Goal: Task Accomplishment & Management: Complete application form

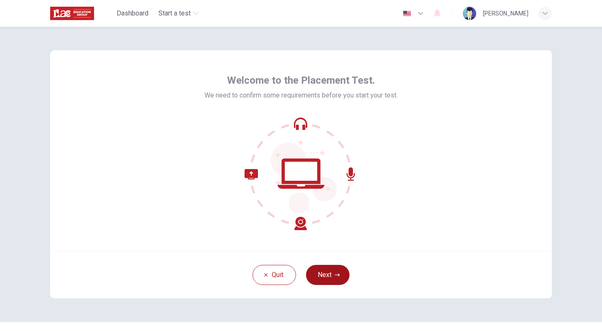
click at [331, 284] on button "Next" at bounding box center [327, 275] width 43 height 20
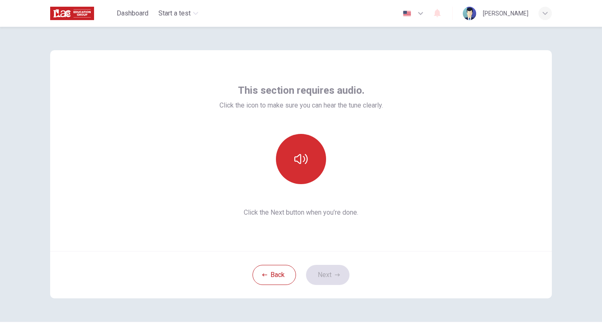
click at [306, 157] on button "button" at bounding box center [301, 159] width 50 height 50
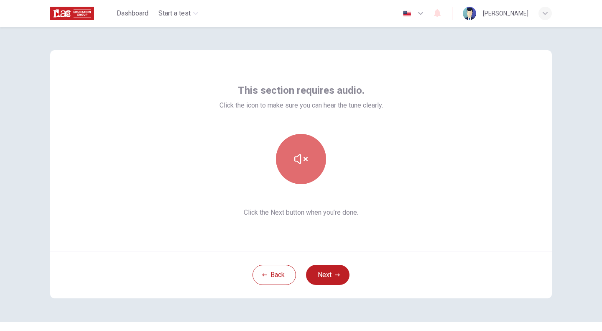
click at [307, 158] on button "button" at bounding box center [301, 159] width 50 height 50
click at [310, 167] on button "button" at bounding box center [301, 159] width 50 height 50
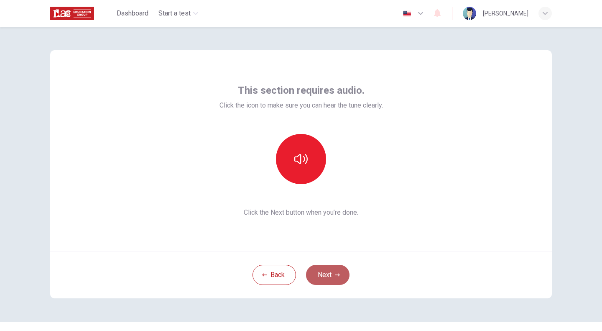
click at [337, 275] on icon "button" at bounding box center [337, 274] width 5 height 5
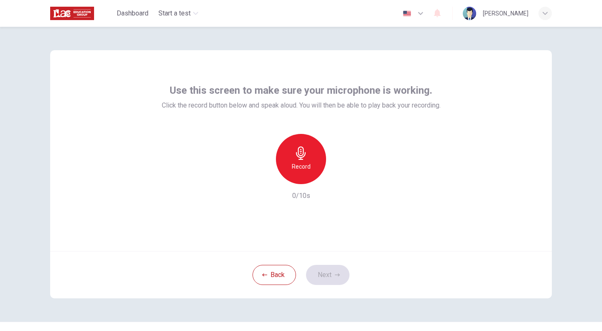
click at [301, 148] on icon "button" at bounding box center [301, 152] width 10 height 13
click at [341, 180] on icon "button" at bounding box center [339, 177] width 8 height 8
click at [333, 174] on div "button" at bounding box center [339, 177] width 13 height 13
click at [335, 273] on icon "button" at bounding box center [337, 274] width 5 height 5
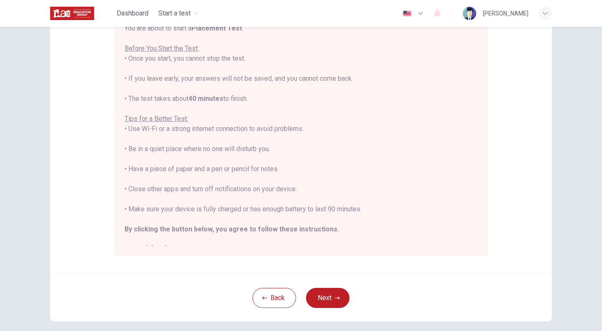
scroll to position [99, 0]
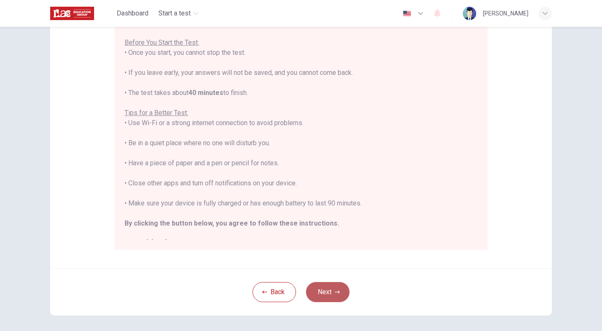
click at [328, 285] on button "Next" at bounding box center [327, 292] width 43 height 20
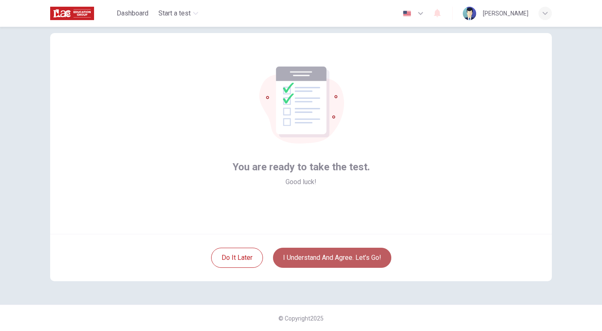
click at [336, 257] on button "I understand and agree. Let’s go!" at bounding box center [332, 257] width 118 height 20
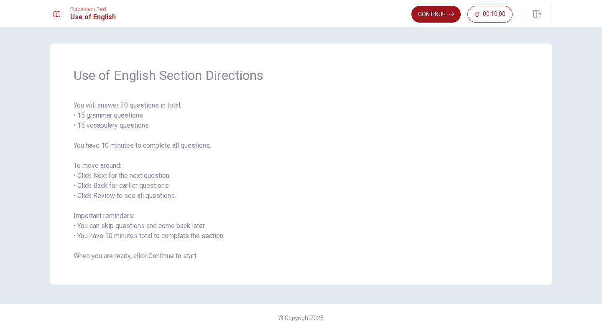
click at [439, 16] on button "Continue" at bounding box center [435, 14] width 49 height 17
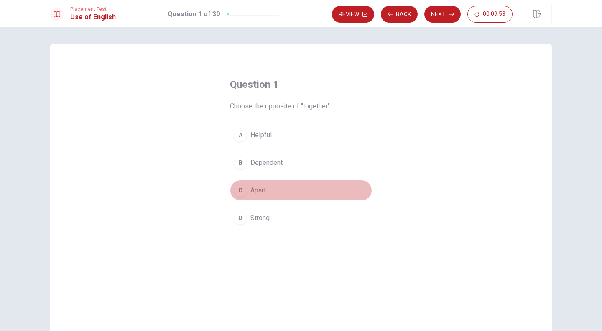
click at [238, 190] on div "C" at bounding box center [240, 189] width 13 height 13
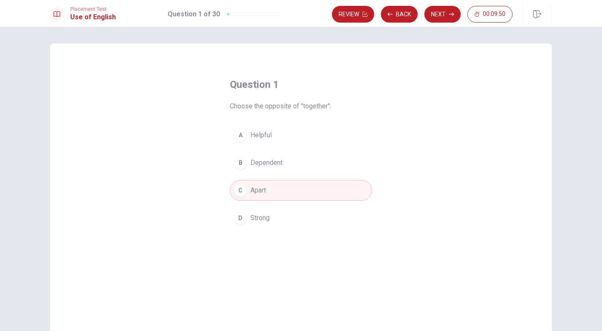
scroll to position [47, 0]
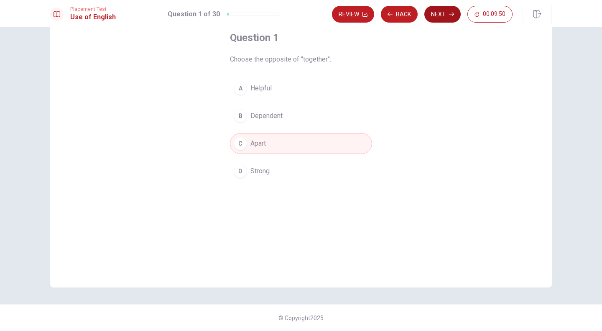
click at [439, 15] on button "Next" at bounding box center [442, 14] width 36 height 17
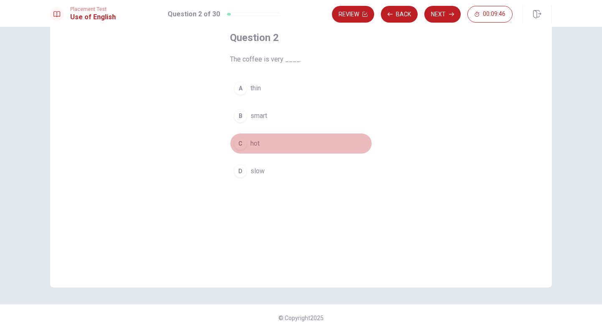
click at [242, 140] on div "C" at bounding box center [240, 143] width 13 height 13
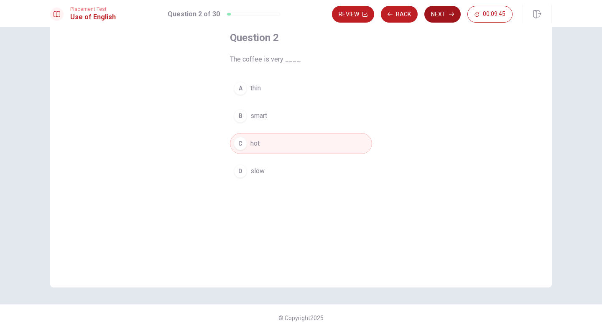
click at [441, 20] on button "Next" at bounding box center [442, 14] width 36 height 17
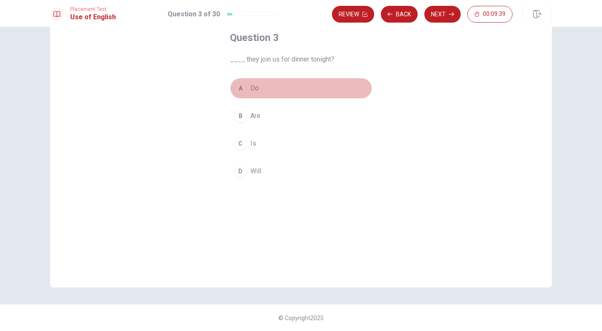
click at [246, 83] on button "A Do" at bounding box center [301, 88] width 142 height 21
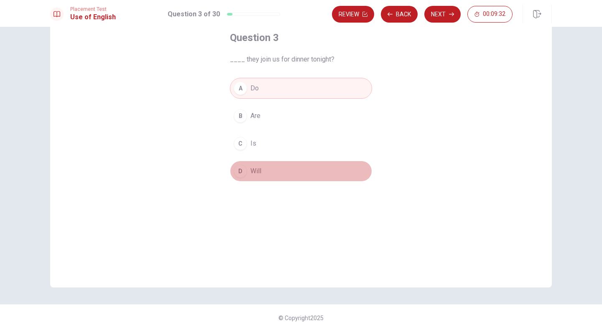
click at [238, 169] on div "D" at bounding box center [240, 170] width 13 height 13
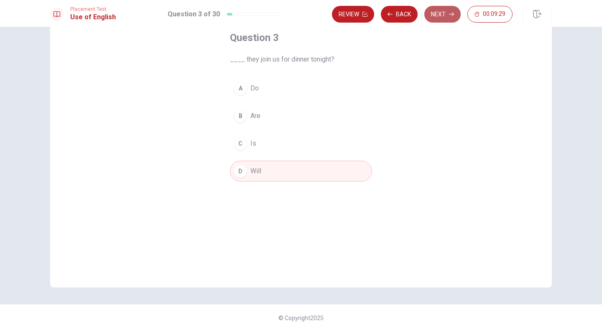
click at [444, 13] on button "Next" at bounding box center [442, 14] width 36 height 17
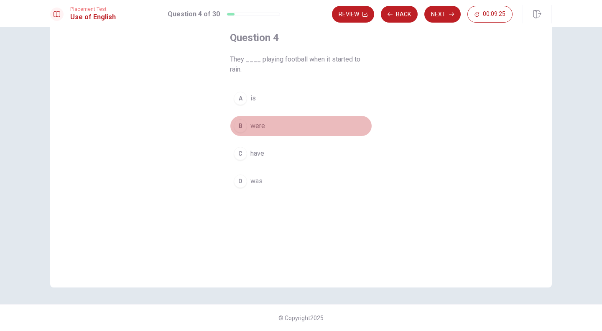
click at [241, 126] on div "B" at bounding box center [240, 125] width 13 height 13
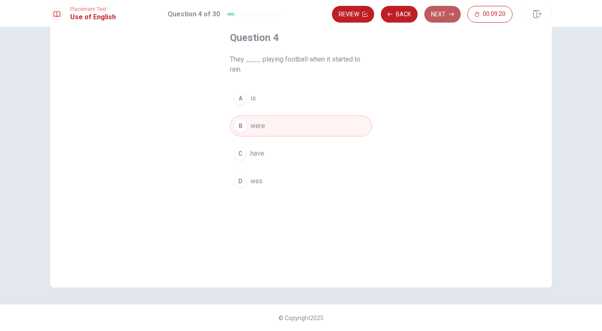
click at [432, 12] on button "Next" at bounding box center [442, 14] width 36 height 17
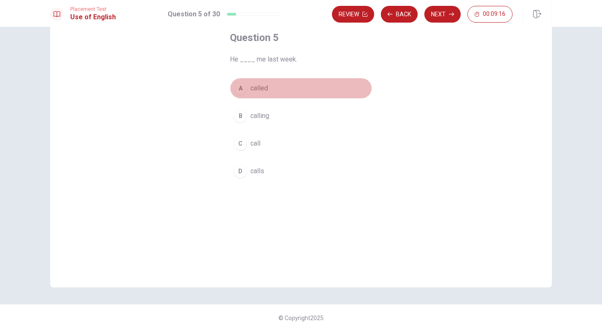
click at [240, 86] on div "A" at bounding box center [240, 88] width 13 height 13
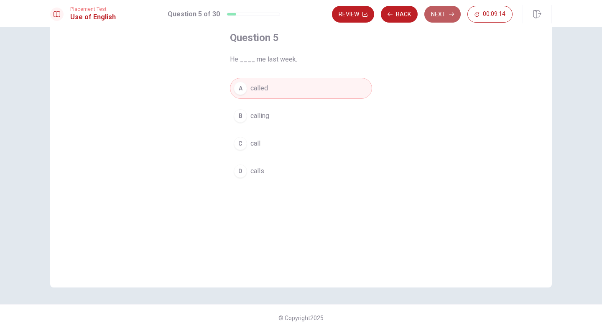
click at [446, 10] on button "Next" at bounding box center [442, 14] width 36 height 17
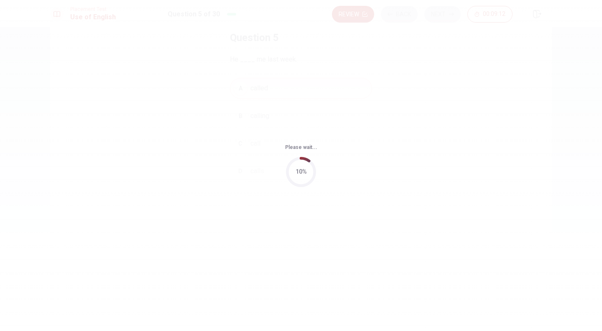
scroll to position [0, 0]
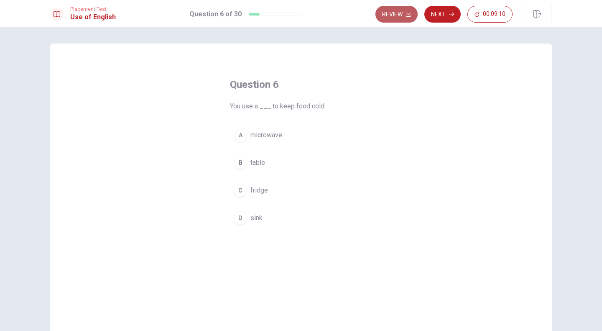
click at [402, 13] on button "Review" at bounding box center [396, 14] width 42 height 17
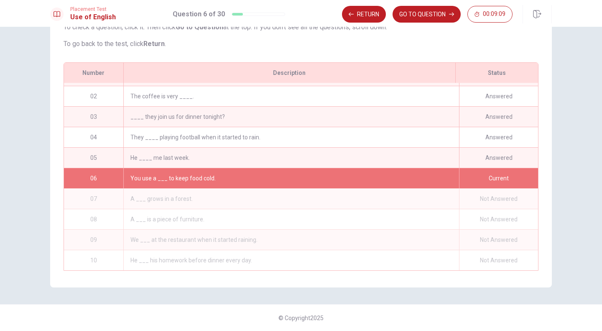
scroll to position [91, 0]
drag, startPoint x: 420, startPoint y: 4, endPoint x: 422, endPoint y: 8, distance: 4.5
click at [422, 8] on div "Placement Test Use of English Question 6 of 30 Return GO TO QUESTION 00:09:05" at bounding box center [301, 13] width 602 height 27
click at [422, 8] on button "GO TO QUESTION" at bounding box center [426, 14] width 68 height 17
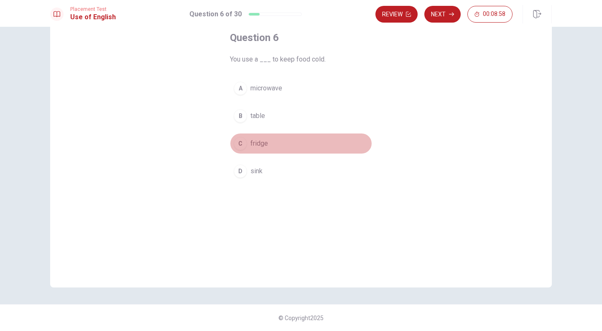
click at [240, 139] on div "C" at bounding box center [240, 143] width 13 height 13
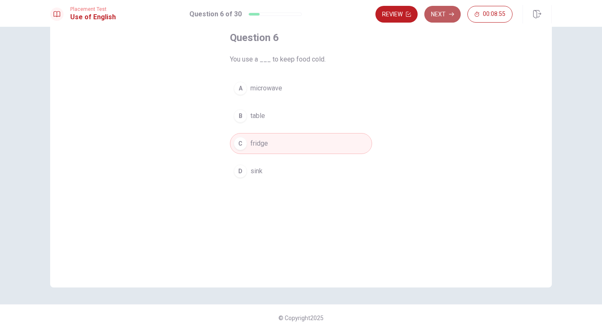
click at [441, 13] on button "Next" at bounding box center [442, 14] width 36 height 17
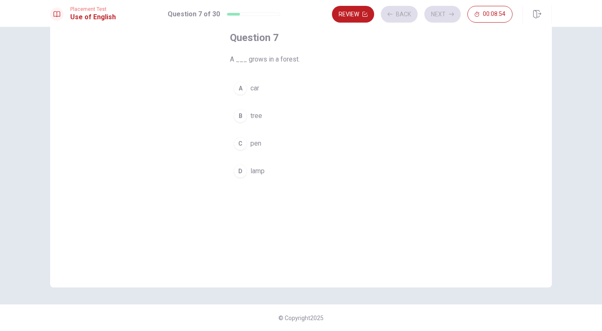
click at [394, 42] on div "Question 7 A ___ grows in a forest. A car B tree C pen D lamp" at bounding box center [301, 142] width 502 height 290
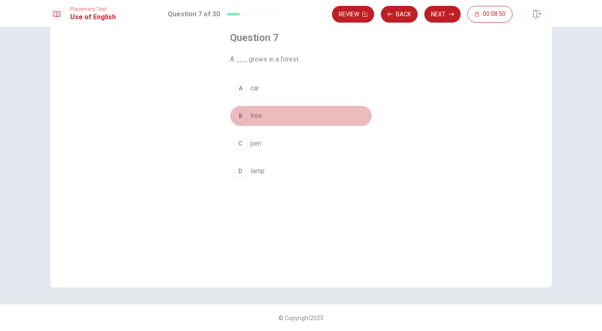
click at [240, 119] on div "B" at bounding box center [240, 115] width 13 height 13
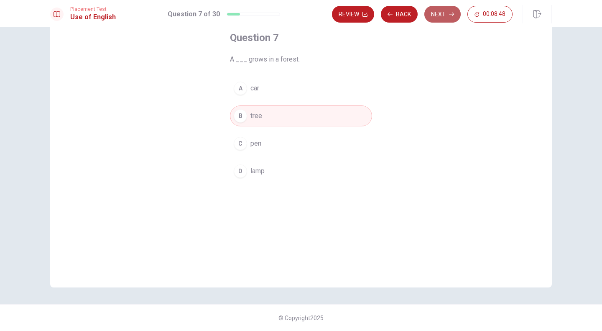
click at [444, 14] on button "Next" at bounding box center [442, 14] width 36 height 17
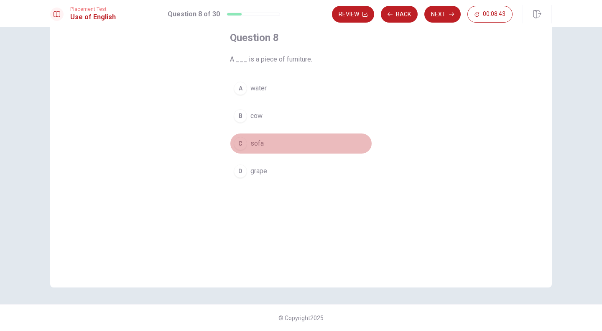
click at [236, 138] on div "C" at bounding box center [240, 143] width 13 height 13
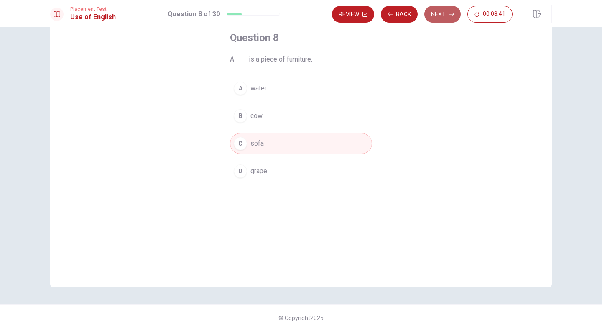
click at [443, 14] on button "Next" at bounding box center [442, 14] width 36 height 17
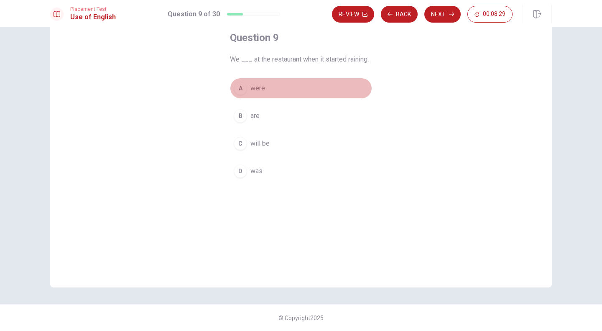
click at [240, 89] on div "A" at bounding box center [240, 88] width 13 height 13
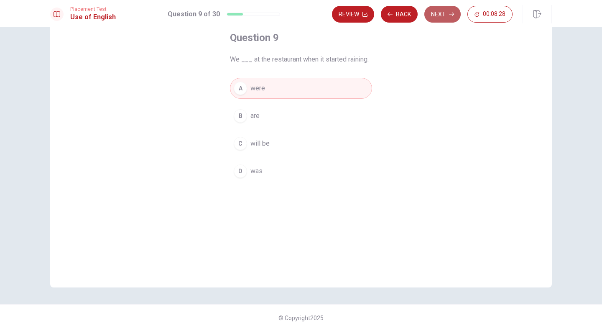
click at [436, 10] on button "Next" at bounding box center [442, 14] width 36 height 17
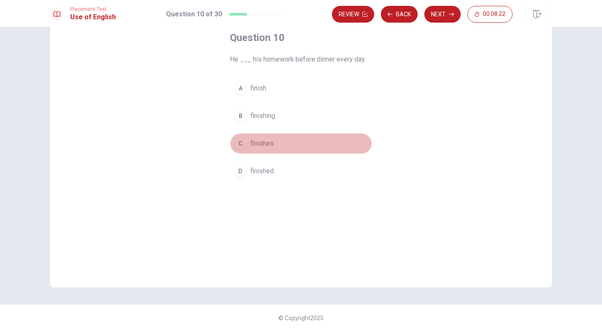
click at [238, 140] on div "C" at bounding box center [240, 143] width 13 height 13
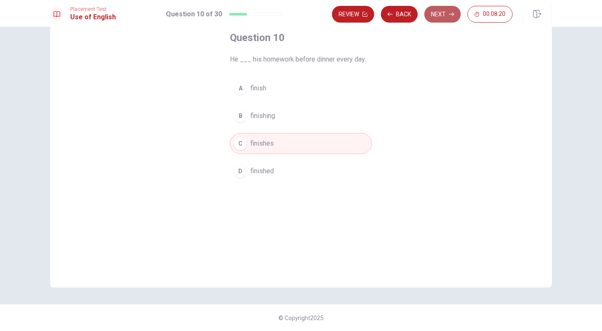
click at [443, 9] on button "Next" at bounding box center [442, 14] width 36 height 17
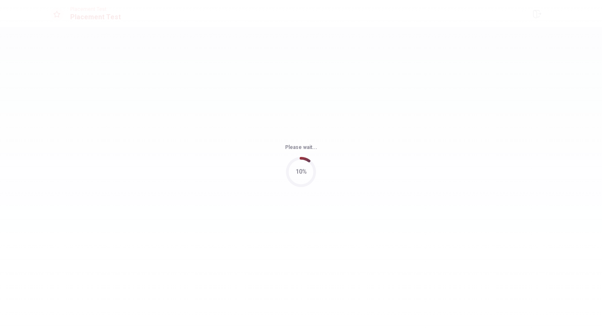
scroll to position [0, 0]
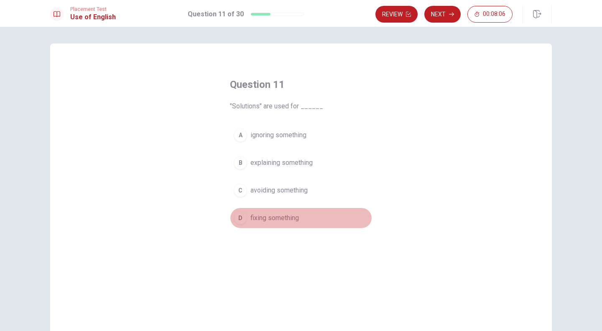
click at [243, 214] on div "D" at bounding box center [240, 217] width 13 height 13
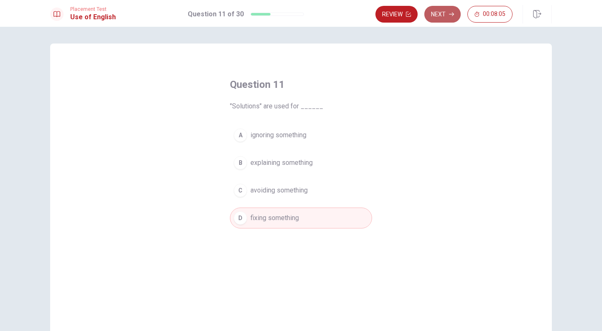
click at [440, 15] on button "Next" at bounding box center [442, 14] width 36 height 17
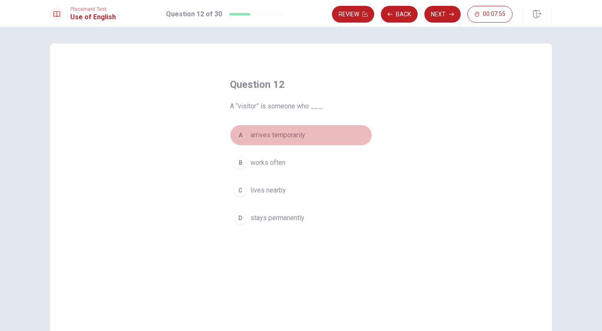
click at [286, 131] on span "arrives temporarily" at bounding box center [277, 135] width 55 height 10
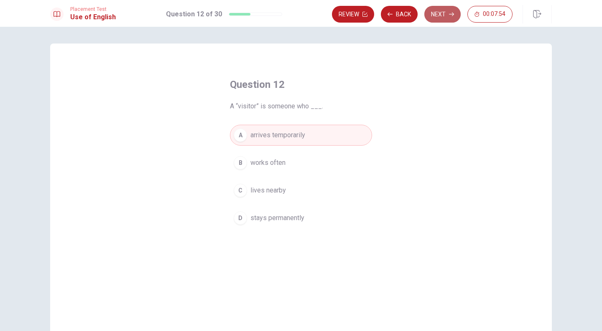
click at [443, 14] on button "Next" at bounding box center [442, 14] width 36 height 17
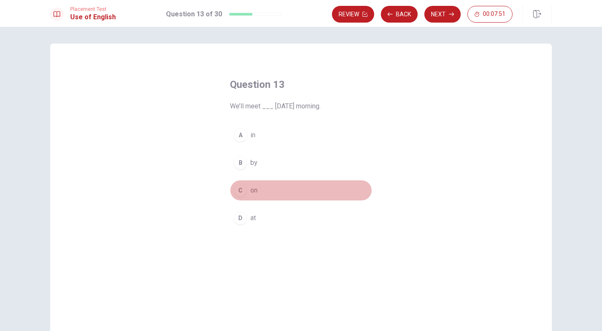
click at [240, 196] on div "C" at bounding box center [240, 189] width 13 height 13
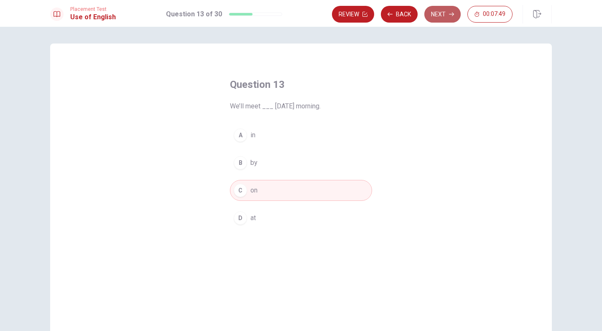
click at [451, 7] on button "Next" at bounding box center [442, 14] width 36 height 17
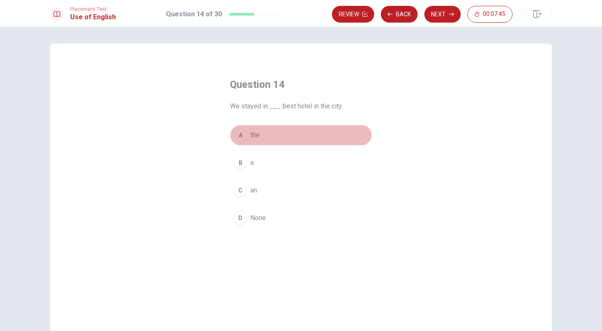
click at [247, 134] on button "A the" at bounding box center [301, 135] width 142 height 21
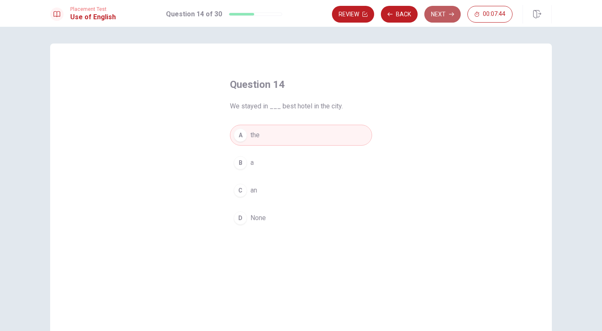
click at [445, 7] on button "Next" at bounding box center [442, 14] width 36 height 17
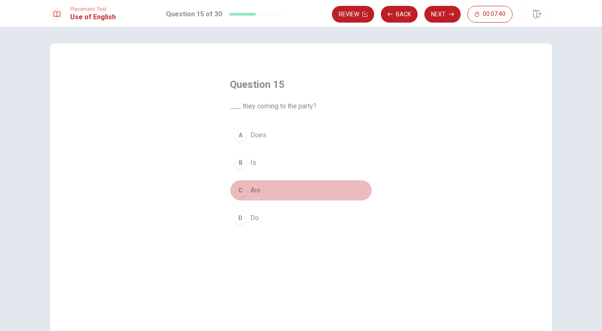
click at [238, 187] on div "C" at bounding box center [240, 189] width 13 height 13
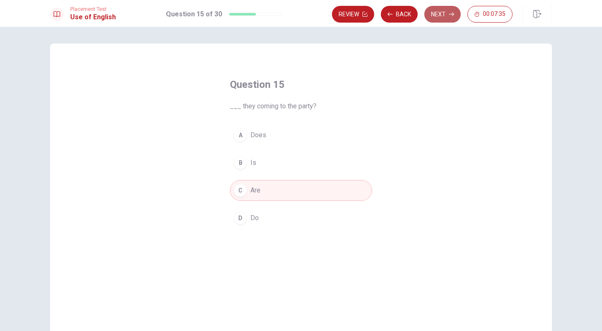
click at [438, 14] on button "Next" at bounding box center [442, 14] width 36 height 17
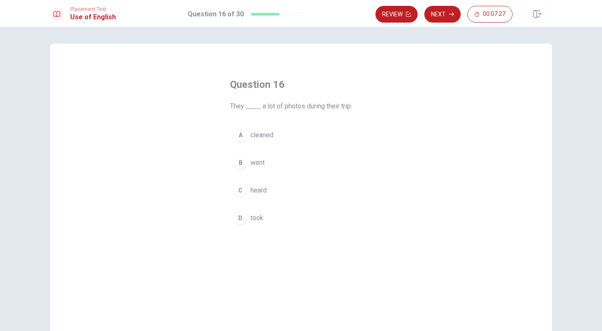
click at [234, 217] on div "D" at bounding box center [240, 217] width 13 height 13
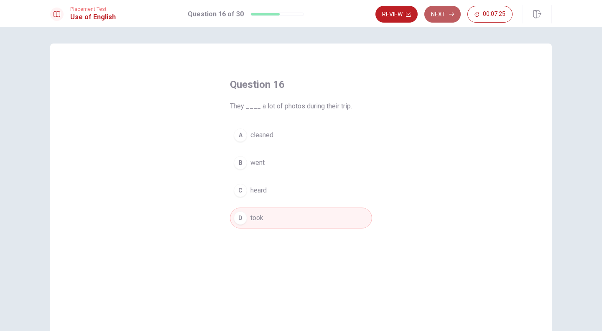
click at [452, 13] on icon "button" at bounding box center [451, 14] width 5 height 5
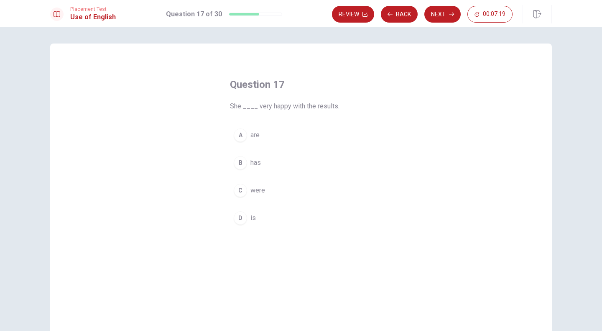
click at [235, 211] on div "D" at bounding box center [240, 217] width 13 height 13
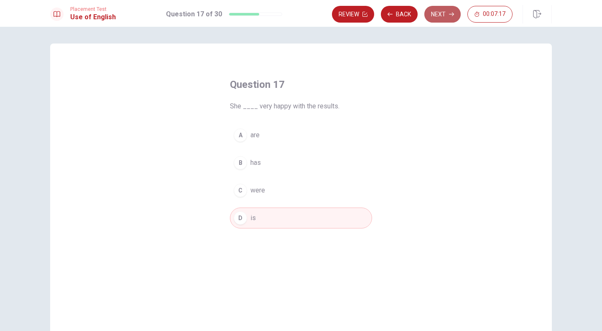
click at [438, 11] on button "Next" at bounding box center [442, 14] width 36 height 17
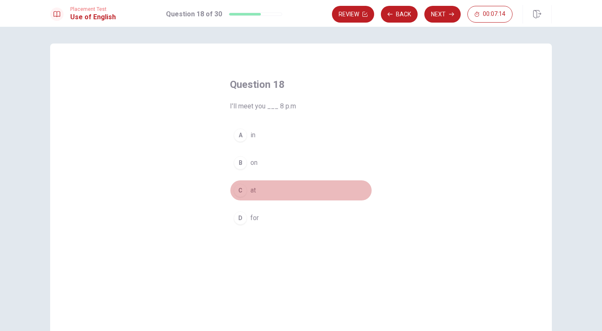
click at [238, 188] on div "C" at bounding box center [240, 189] width 13 height 13
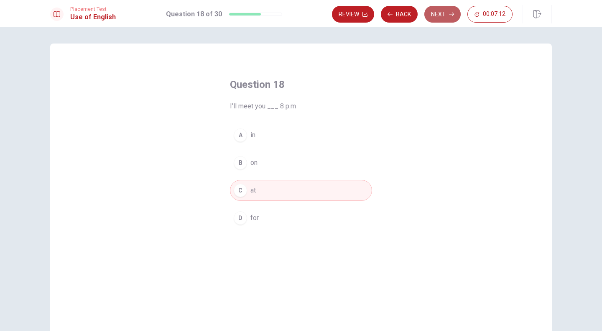
click at [444, 11] on button "Next" at bounding box center [442, 14] width 36 height 17
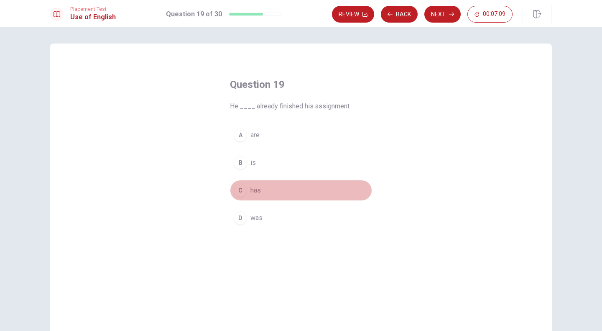
click at [240, 191] on div "C" at bounding box center [240, 189] width 13 height 13
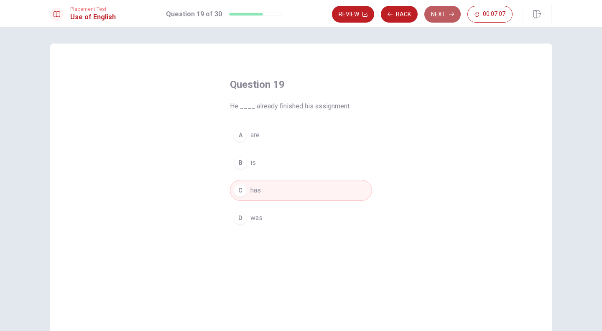
click at [432, 15] on button "Next" at bounding box center [442, 14] width 36 height 17
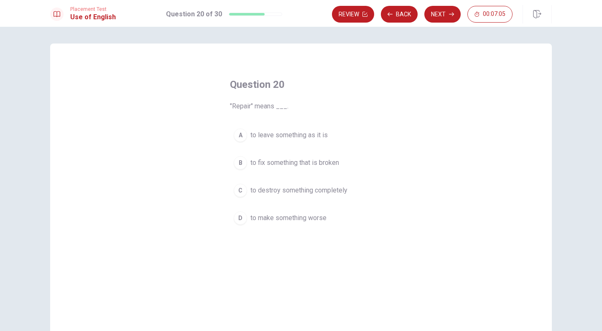
click at [243, 159] on div "B" at bounding box center [240, 162] width 13 height 13
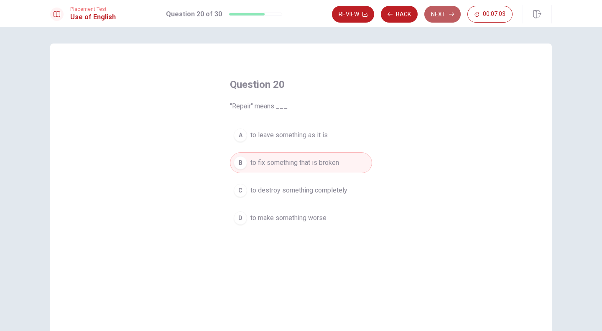
click at [447, 13] on button "Next" at bounding box center [442, 14] width 36 height 17
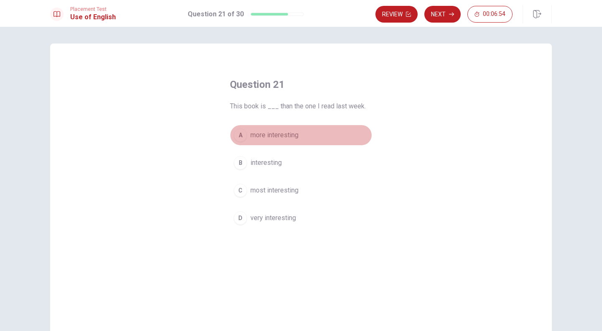
click at [283, 127] on button "A more interesting" at bounding box center [301, 135] width 142 height 21
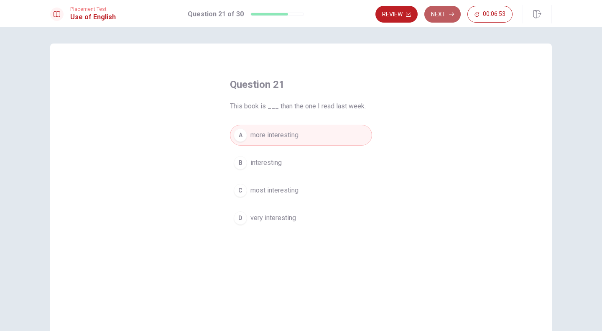
click at [441, 10] on button "Next" at bounding box center [442, 14] width 36 height 17
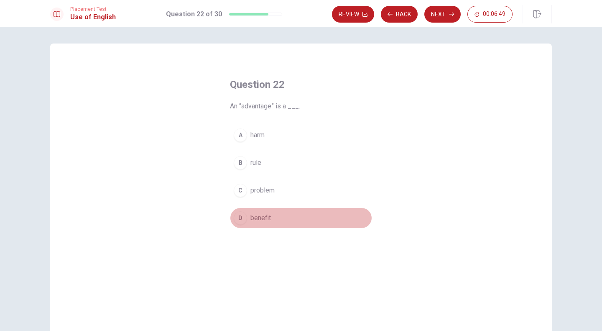
click at [246, 212] on button "D benefit" at bounding box center [301, 217] width 142 height 21
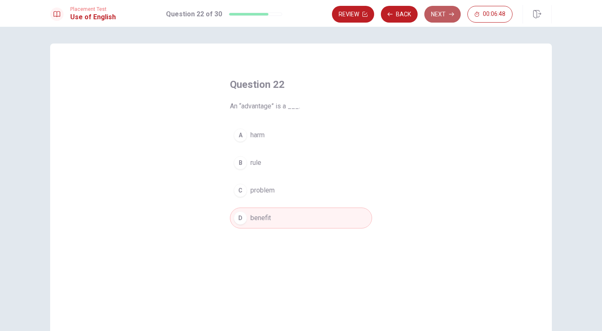
click at [435, 15] on button "Next" at bounding box center [442, 14] width 36 height 17
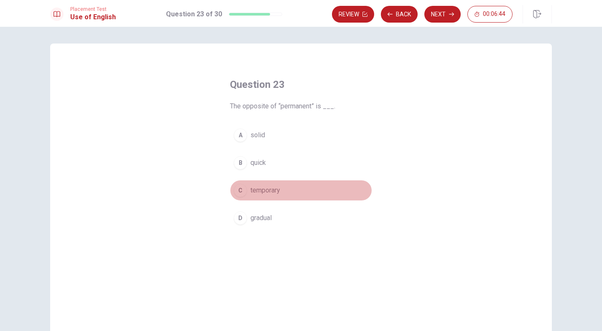
click at [261, 189] on span "temporary" at bounding box center [265, 190] width 30 height 10
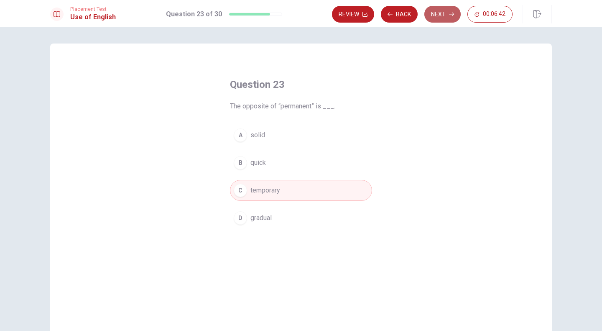
click at [454, 12] on icon "button" at bounding box center [451, 14] width 5 height 5
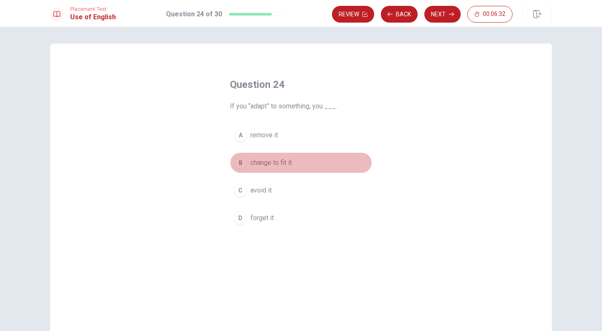
click at [267, 164] on span "change to fit it" at bounding box center [270, 163] width 41 height 10
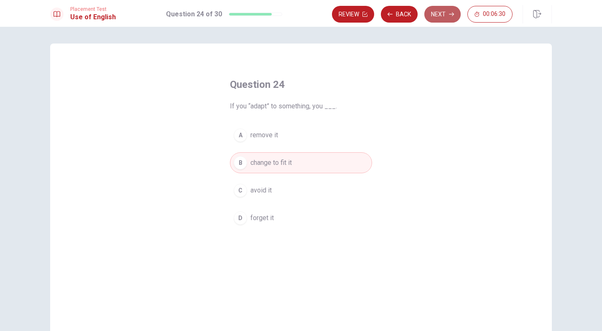
click at [443, 16] on button "Next" at bounding box center [442, 14] width 36 height 17
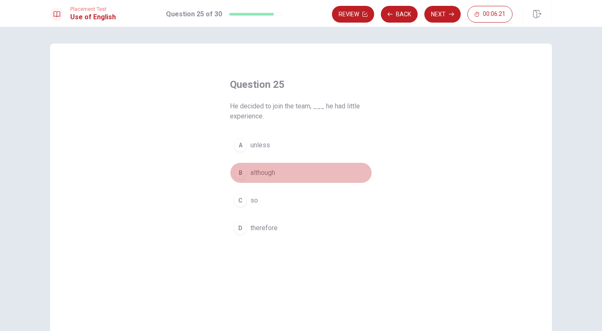
click at [255, 176] on span "although" at bounding box center [262, 173] width 25 height 10
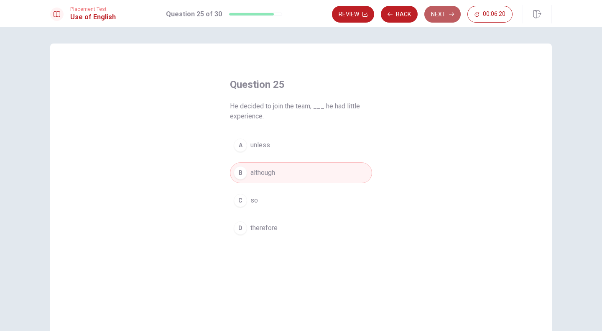
click at [453, 9] on button "Next" at bounding box center [442, 14] width 36 height 17
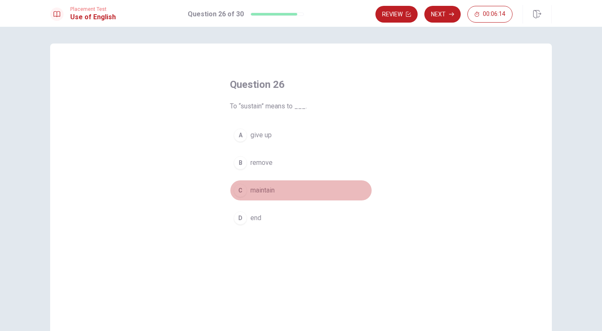
click at [264, 185] on span "maintain" at bounding box center [262, 190] width 24 height 10
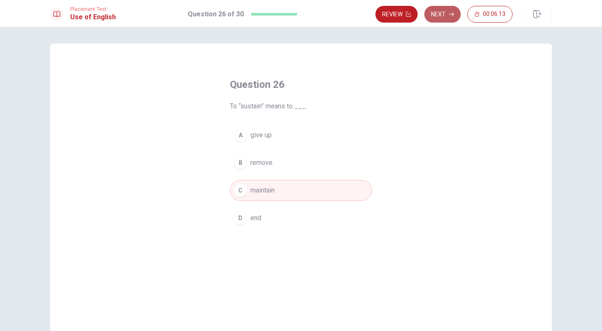
click at [451, 12] on icon "button" at bounding box center [451, 14] width 5 height 5
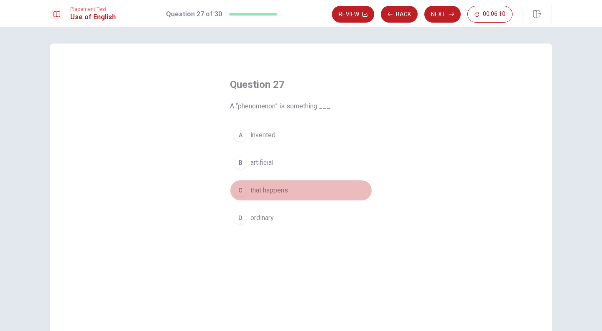
click at [268, 189] on span "that happens" at bounding box center [269, 190] width 38 height 10
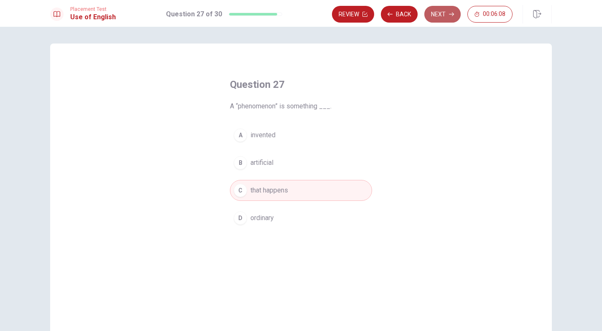
click at [444, 16] on button "Next" at bounding box center [442, 14] width 36 height 17
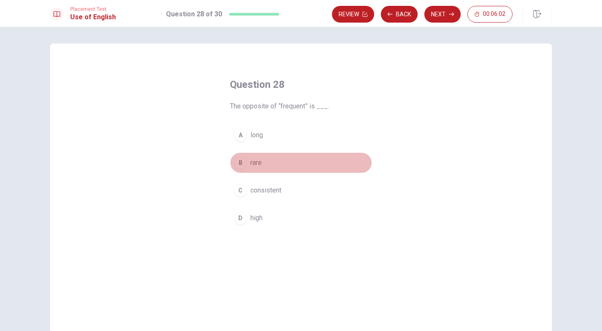
click at [253, 164] on span "rare" at bounding box center [255, 163] width 11 height 10
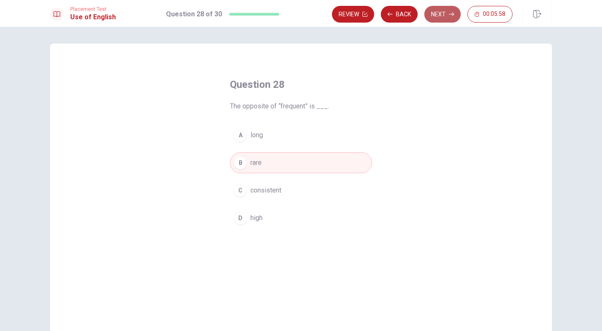
click at [443, 18] on button "Next" at bounding box center [442, 14] width 36 height 17
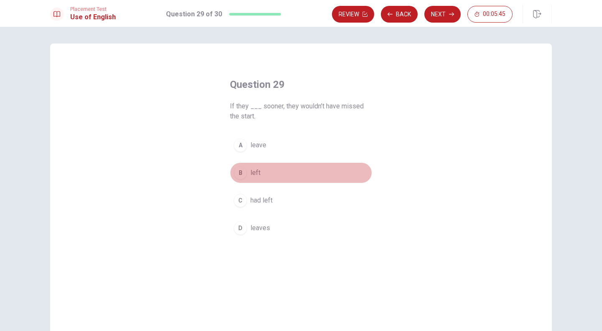
click at [237, 168] on div "B" at bounding box center [240, 172] width 13 height 13
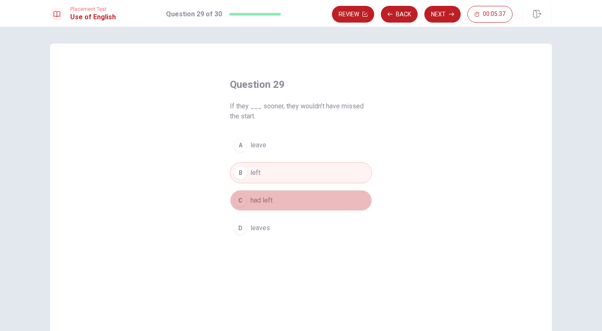
click at [245, 200] on div "C" at bounding box center [240, 200] width 13 height 13
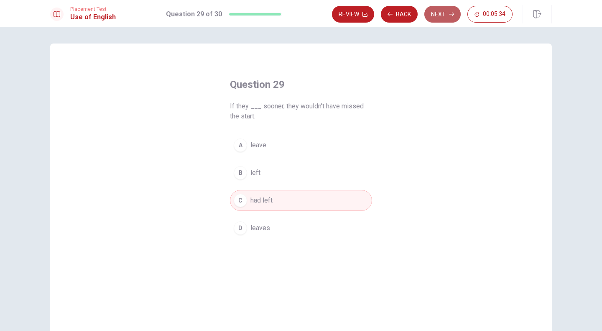
click at [441, 18] on button "Next" at bounding box center [442, 14] width 36 height 17
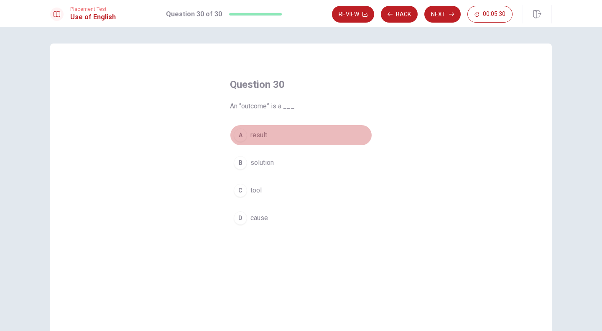
click at [247, 141] on button "A result" at bounding box center [301, 135] width 142 height 21
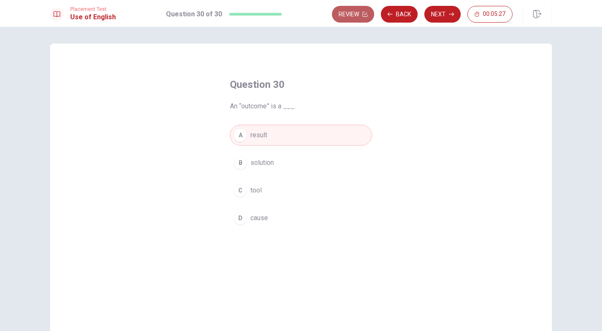
click at [356, 16] on button "Review" at bounding box center [353, 14] width 42 height 17
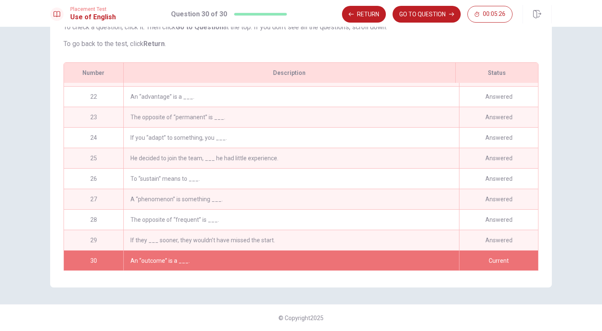
scroll to position [427, 0]
drag, startPoint x: 531, startPoint y: 227, endPoint x: 535, endPoint y: 245, distance: 18.8
click at [535, 245] on div "01 Choose the opposite of "together": Answered 02 The coffee is very ____. Answ…" at bounding box center [301, 176] width 474 height 187
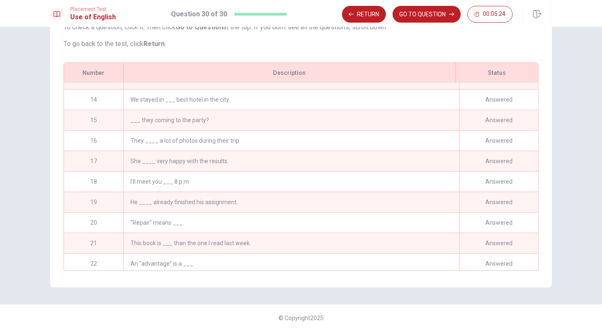
scroll to position [0, 0]
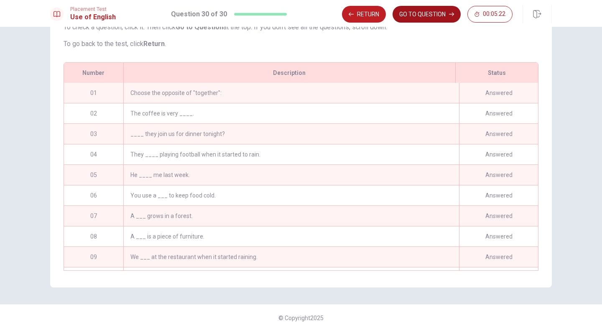
click at [429, 20] on button "GO TO QUESTION" at bounding box center [426, 14] width 68 height 17
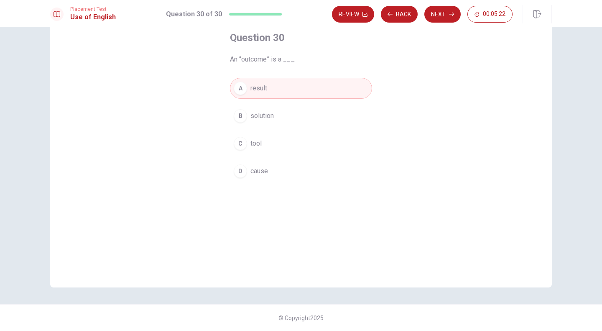
scroll to position [47, 0]
click at [436, 18] on button "Next" at bounding box center [442, 14] width 36 height 17
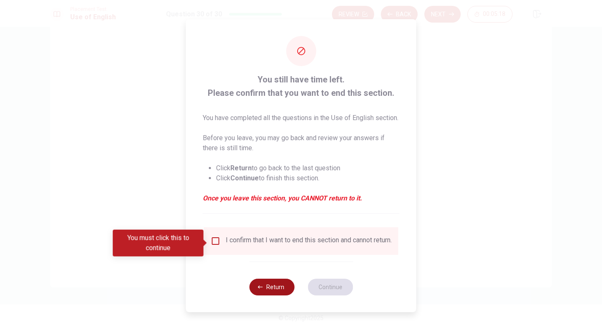
click at [272, 293] on button "Return" at bounding box center [271, 286] width 45 height 17
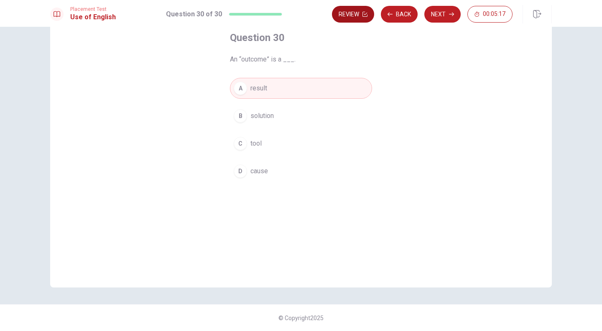
click at [362, 15] on button "Review" at bounding box center [353, 14] width 42 height 17
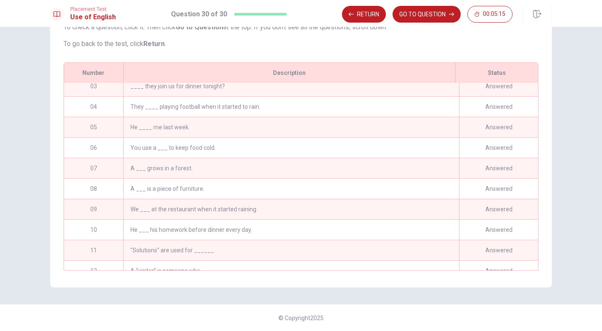
scroll to position [0, 0]
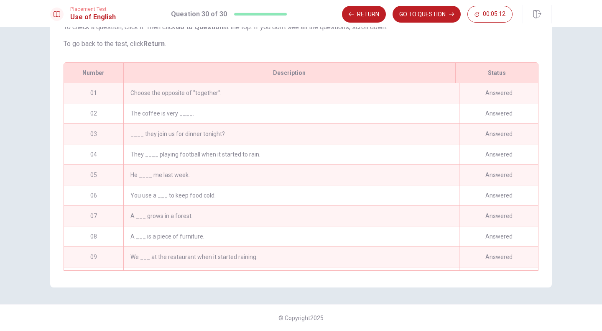
click at [344, 87] on div "Choose the opposite of "together":" at bounding box center [291, 93] width 336 height 20
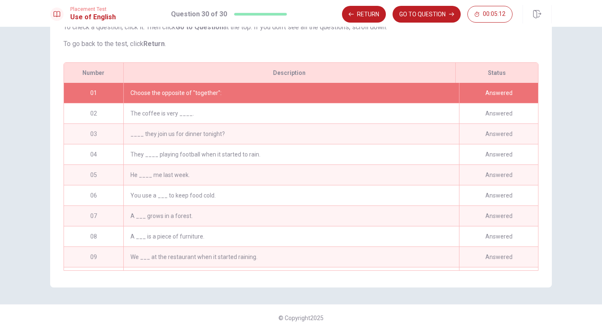
click at [344, 87] on div "Choose the opposite of "together":" at bounding box center [291, 93] width 336 height 20
click at [249, 81] on div "Description" at bounding box center [289, 73] width 332 height 20
click at [250, 88] on div "Choose the opposite of "together":" at bounding box center [291, 93] width 336 height 20
click at [261, 92] on div "Choose the opposite of "together":" at bounding box center [291, 93] width 336 height 20
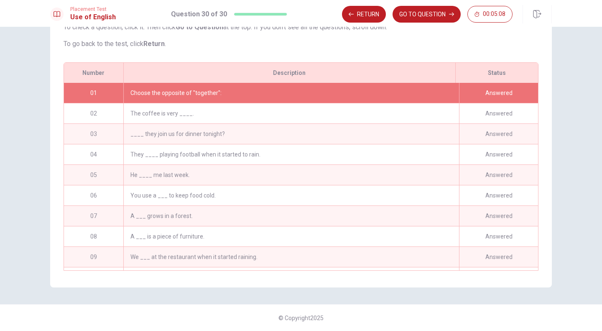
click at [195, 117] on div "The coffee is very ____." at bounding box center [291, 113] width 336 height 20
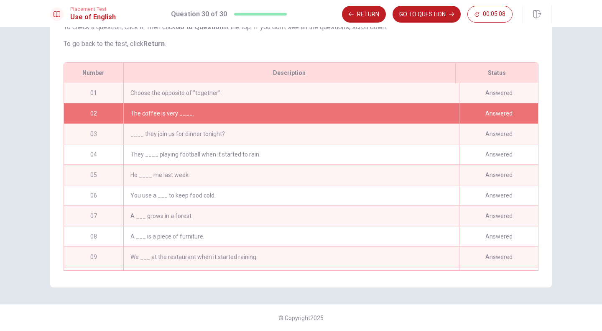
click at [195, 117] on div "The coffee is very ____." at bounding box center [291, 113] width 336 height 20
click at [203, 127] on div "____ they join us for dinner tonight?" at bounding box center [291, 134] width 336 height 20
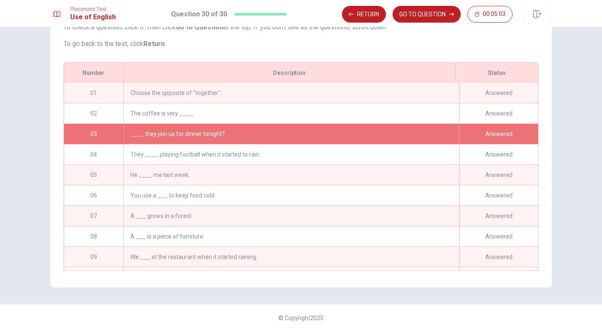
click at [198, 97] on div "Choose the opposite of "together":" at bounding box center [291, 93] width 336 height 20
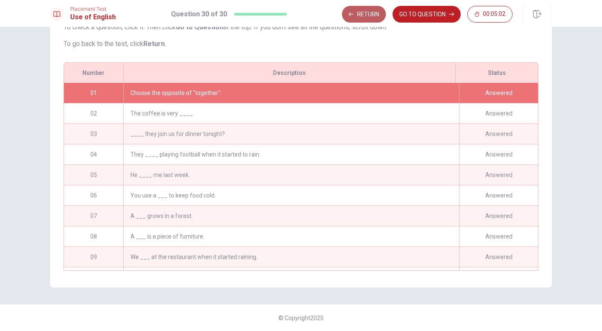
click at [353, 15] on icon "button" at bounding box center [351, 14] width 5 height 5
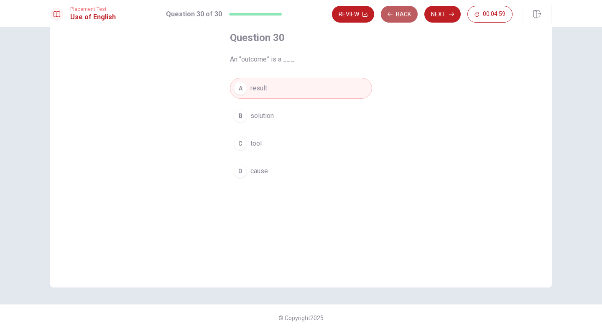
click at [392, 18] on button "Back" at bounding box center [399, 14] width 37 height 17
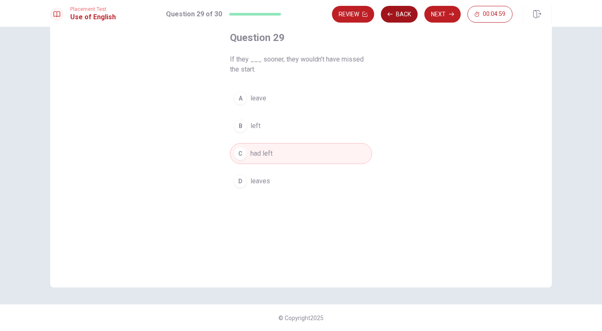
click at [392, 18] on button "Back" at bounding box center [399, 14] width 37 height 17
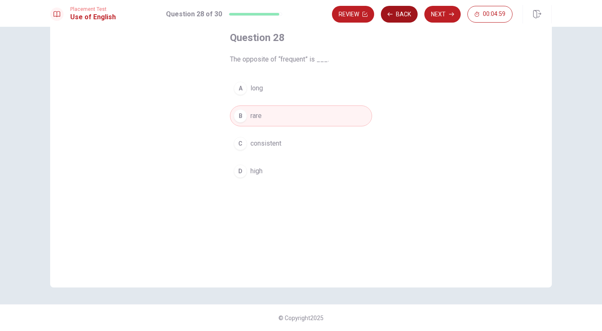
click at [392, 18] on button "Back" at bounding box center [399, 14] width 37 height 17
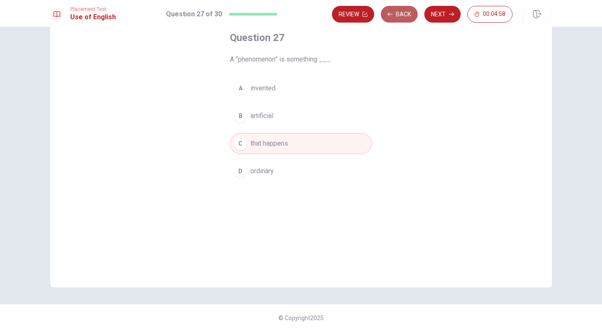
click at [392, 18] on button "Back" at bounding box center [399, 14] width 37 height 17
click at [374, 18] on button "Review" at bounding box center [353, 14] width 42 height 17
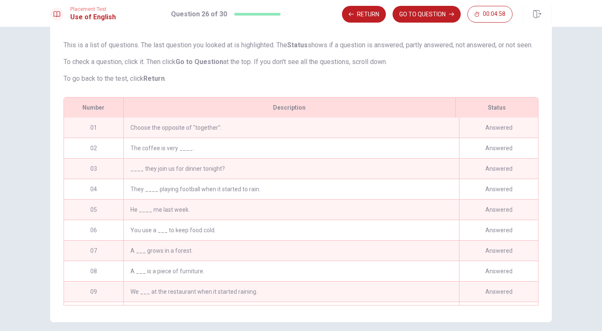
scroll to position [91, 0]
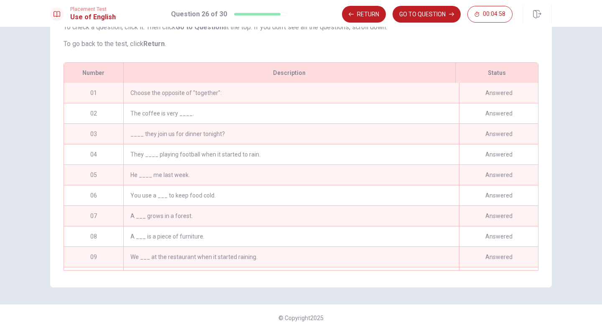
click at [392, 18] on div "Return GO TO QUESTION 00:04:58" at bounding box center [427, 14] width 171 height 17
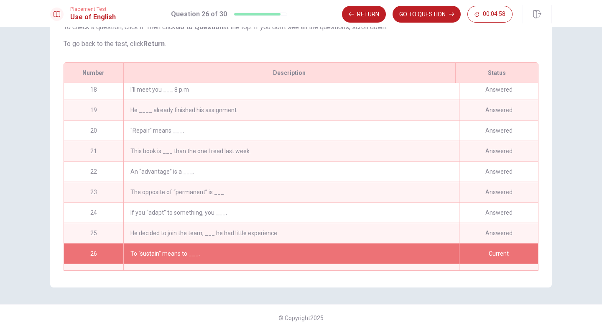
click at [392, 18] on div "Return GO TO QUESTION 00:04:58" at bounding box center [427, 14] width 171 height 17
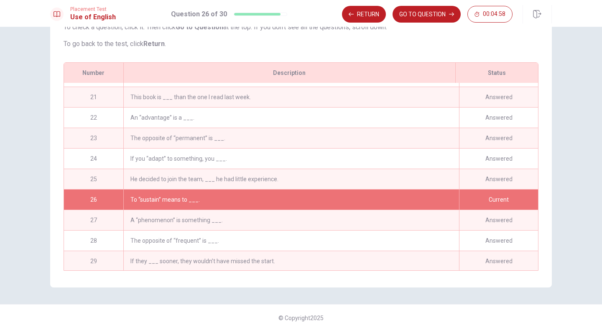
click at [392, 18] on div "Return GO TO QUESTION 00:04:58" at bounding box center [427, 14] width 171 height 17
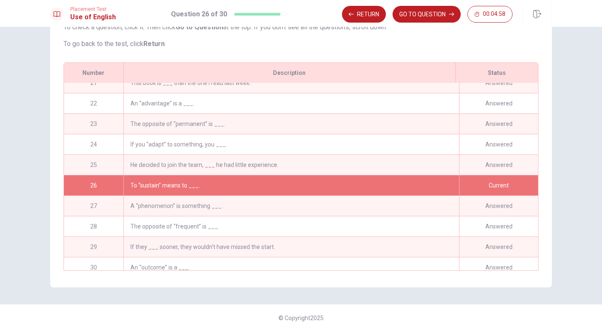
scroll to position [427, 0]
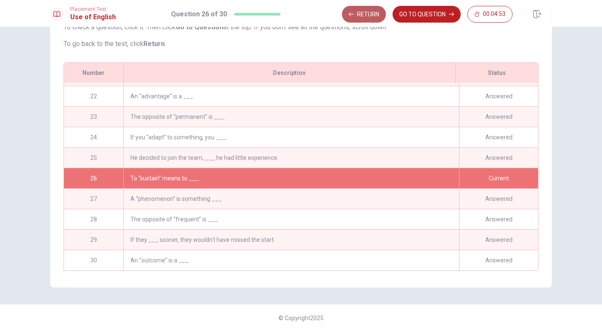
click at [376, 11] on button "Return" at bounding box center [364, 14] width 44 height 17
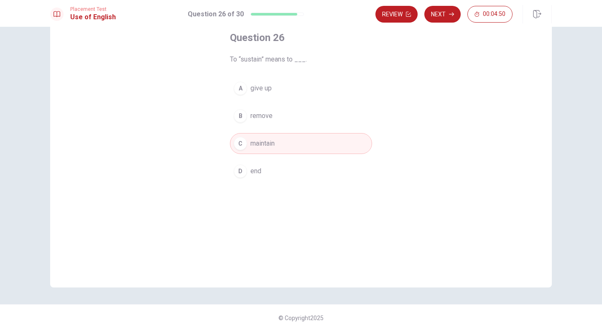
scroll to position [0, 0]
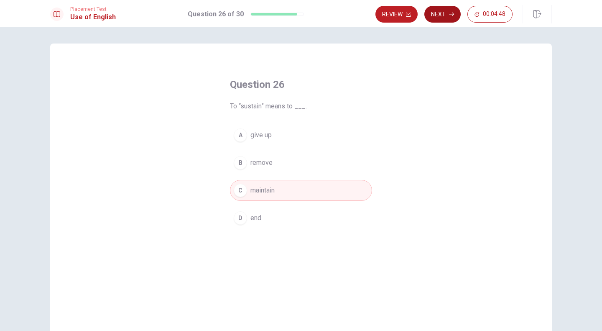
click at [450, 10] on button "Next" at bounding box center [442, 14] width 36 height 17
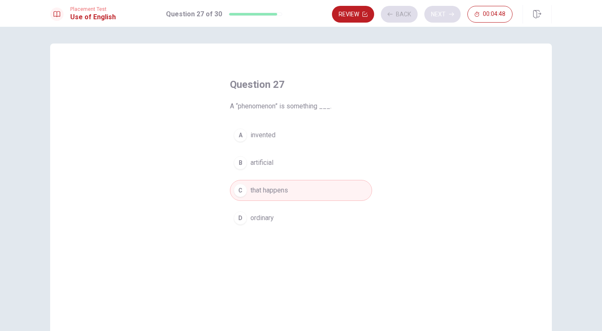
click at [450, 10] on div "Review Back Next 00:04:48" at bounding box center [422, 14] width 181 height 17
click at [450, 10] on div "Review Back Next 00:04:47" at bounding box center [422, 14] width 181 height 17
click at [358, 10] on button "Review" at bounding box center [353, 14] width 42 height 17
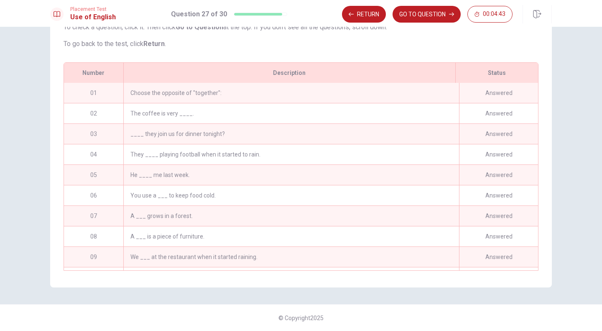
click at [380, 84] on div "Choose the opposite of "together":" at bounding box center [291, 93] width 336 height 20
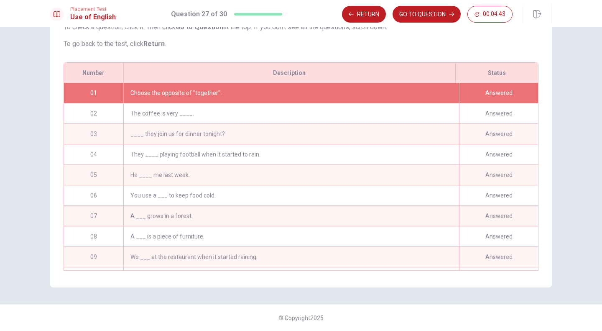
click at [380, 84] on div "Choose the opposite of "together":" at bounding box center [291, 93] width 336 height 20
click at [401, 94] on div "Choose the opposite of "together":" at bounding box center [291, 93] width 336 height 20
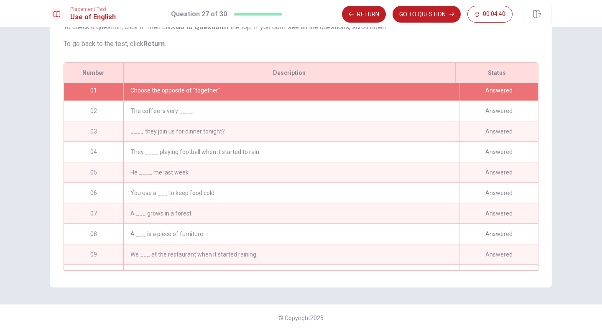
click at [535, 114] on div "01 Choose the opposite of "together": Answered 02 The coffee is very ____. Answ…" at bounding box center [301, 176] width 474 height 187
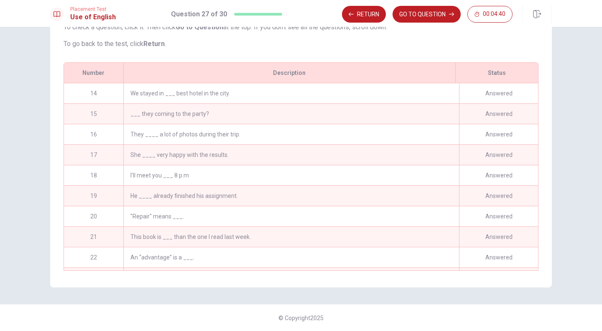
scroll to position [427, 0]
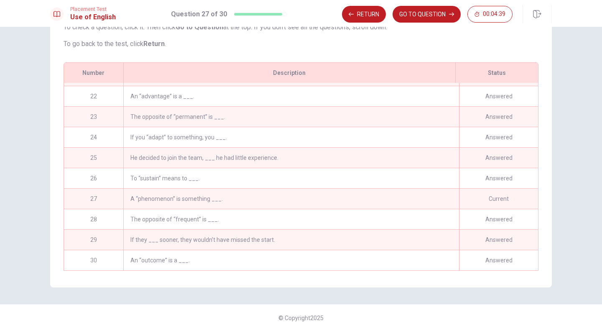
click at [486, 251] on div "Answered" at bounding box center [498, 260] width 79 height 20
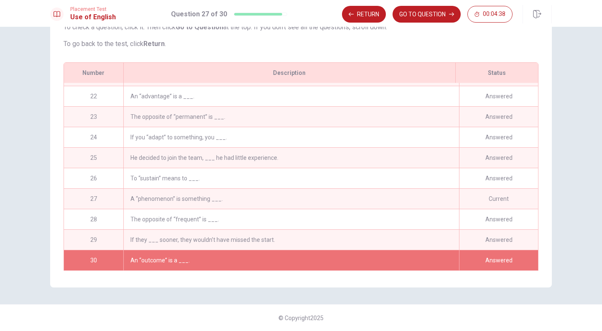
click at [481, 230] on div "Answered" at bounding box center [498, 239] width 79 height 20
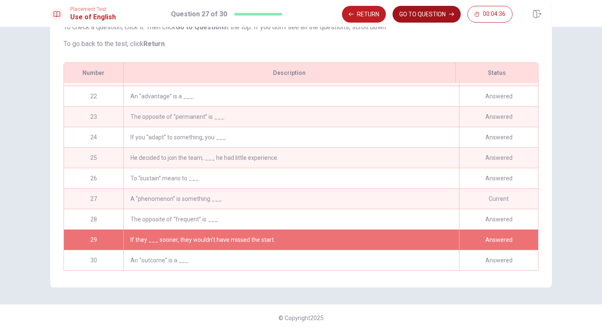
click at [424, 7] on button "GO TO QUESTION" at bounding box center [426, 14] width 68 height 17
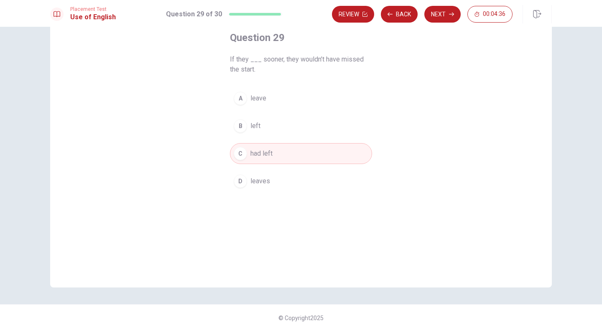
scroll to position [47, 0]
click at [436, 10] on button "Next" at bounding box center [442, 14] width 36 height 17
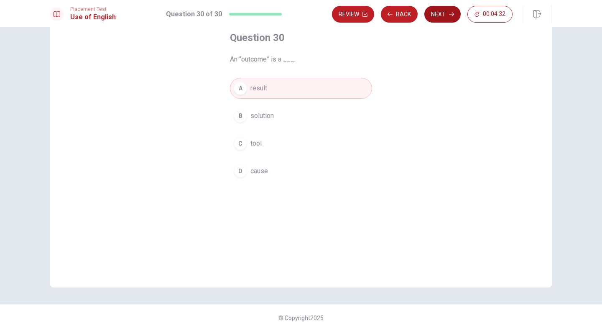
click at [456, 14] on button "Next" at bounding box center [442, 14] width 36 height 17
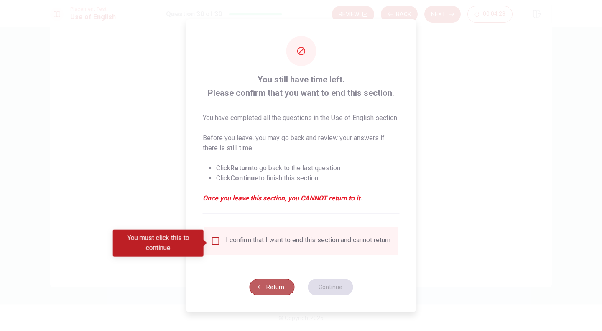
click at [276, 295] on button "Return" at bounding box center [271, 286] width 45 height 17
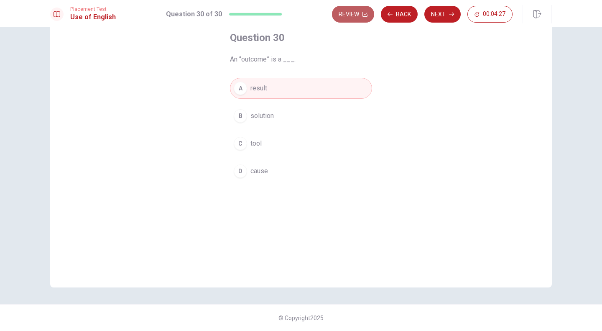
click at [348, 13] on button "Review" at bounding box center [353, 14] width 42 height 17
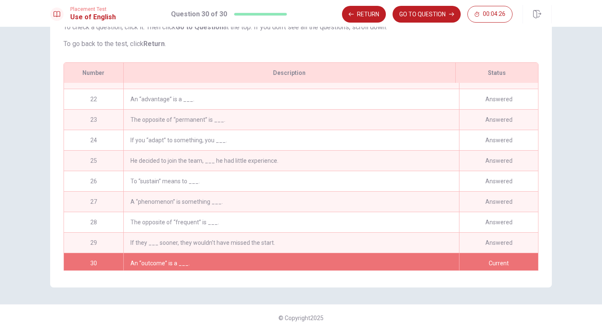
scroll to position [427, 0]
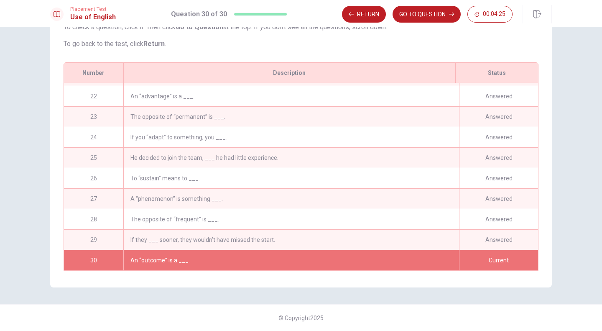
click at [199, 112] on div "The opposite of “permanent” is ___." at bounding box center [291, 117] width 336 height 20
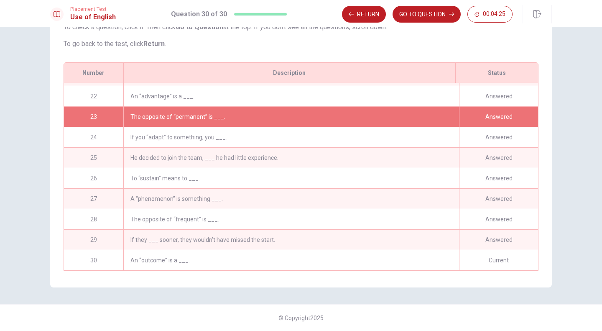
click at [199, 112] on div "The opposite of “permanent” is ___." at bounding box center [291, 117] width 336 height 20
click at [380, 17] on button "Return" at bounding box center [364, 14] width 44 height 17
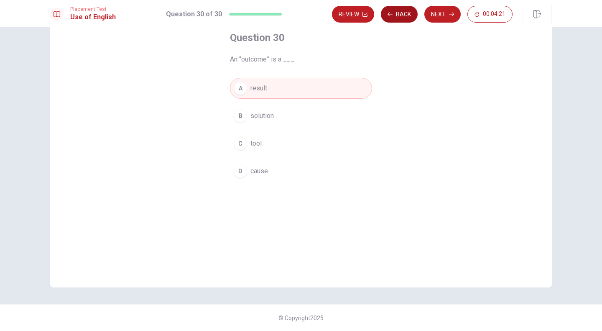
click at [405, 16] on button "Back" at bounding box center [399, 14] width 37 height 17
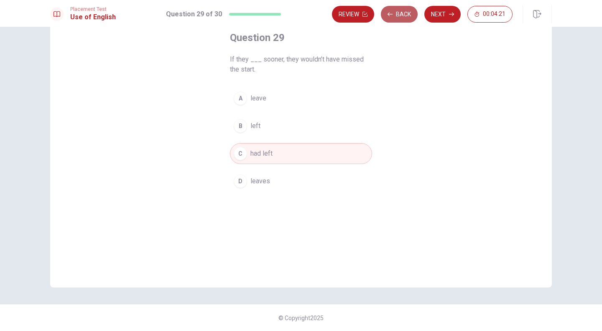
click at [405, 16] on button "Back" at bounding box center [399, 14] width 37 height 17
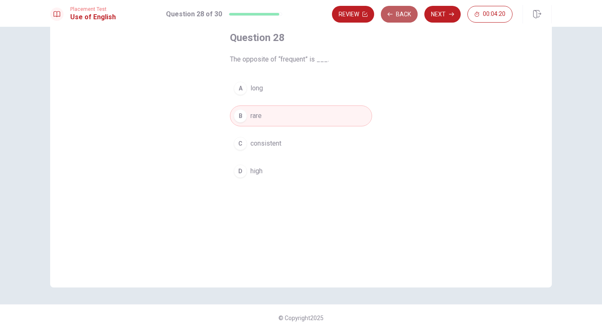
click at [405, 16] on button "Back" at bounding box center [399, 14] width 37 height 17
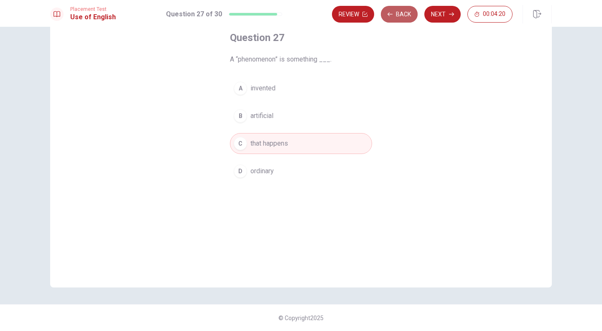
click at [405, 16] on button "Back" at bounding box center [399, 14] width 37 height 17
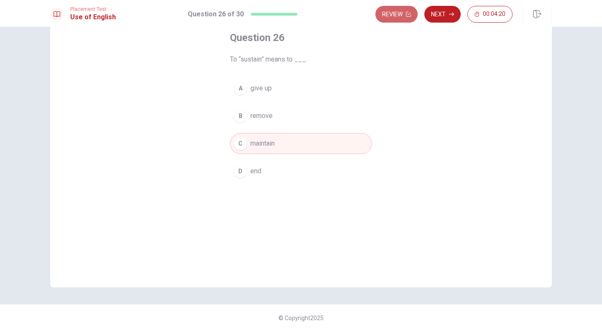
click at [405, 16] on button "Review" at bounding box center [396, 14] width 42 height 17
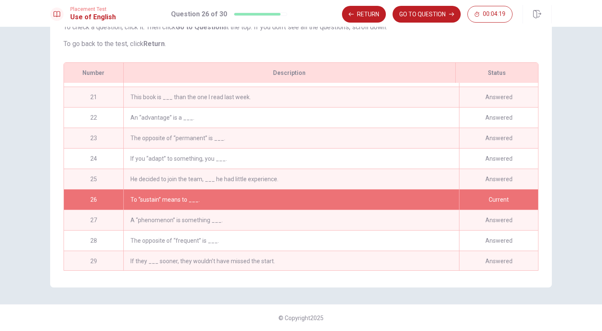
scroll to position [427, 0]
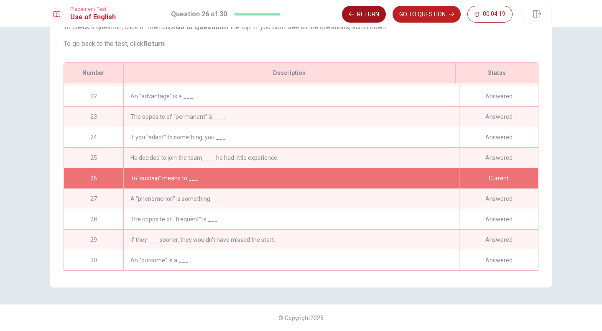
click at [378, 10] on button "Return" at bounding box center [364, 14] width 44 height 17
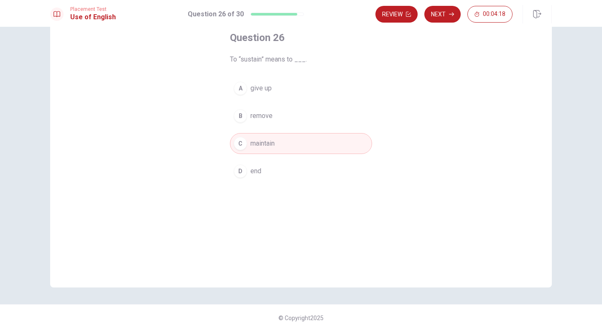
scroll to position [47, 0]
click at [414, 10] on button "Review" at bounding box center [396, 14] width 42 height 17
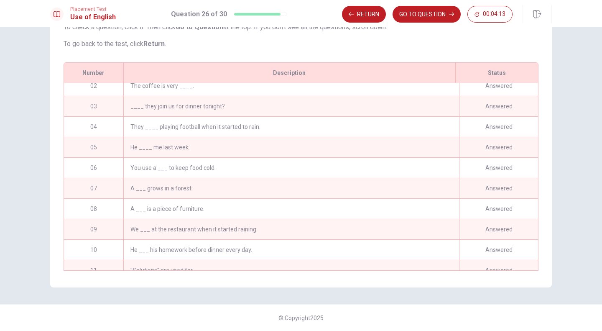
scroll to position [0, 0]
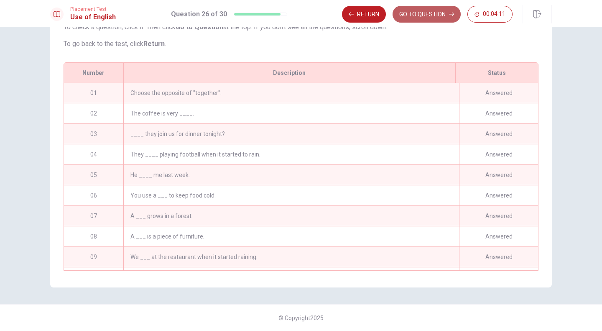
click at [441, 17] on button "GO TO QUESTION" at bounding box center [426, 14] width 68 height 17
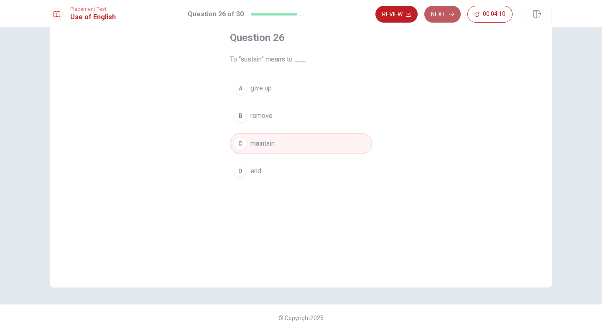
click at [446, 15] on button "Next" at bounding box center [442, 14] width 36 height 17
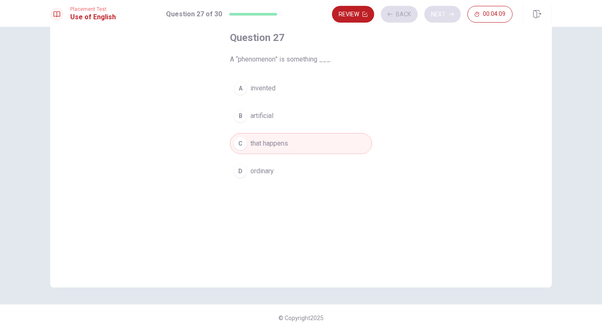
click at [446, 15] on div "Review Back Next 00:04:09" at bounding box center [422, 14] width 181 height 17
click at [460, 13] on button "Next" at bounding box center [442, 14] width 36 height 17
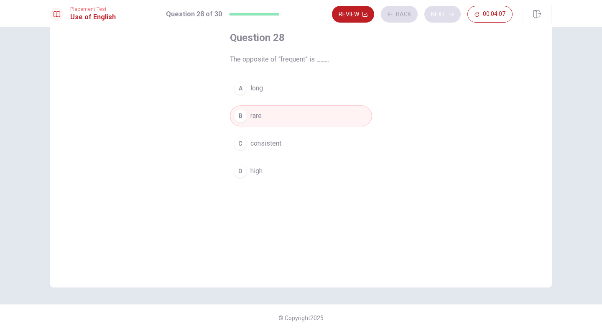
click at [460, 13] on div "Review Back Next 00:04:07" at bounding box center [422, 14] width 181 height 17
click at [450, 15] on icon "button" at bounding box center [451, 14] width 5 height 5
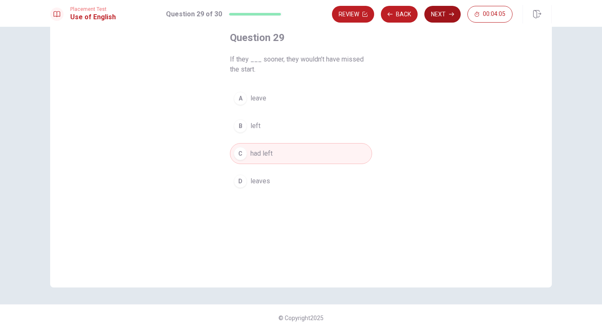
click at [441, 15] on button "Next" at bounding box center [442, 14] width 36 height 17
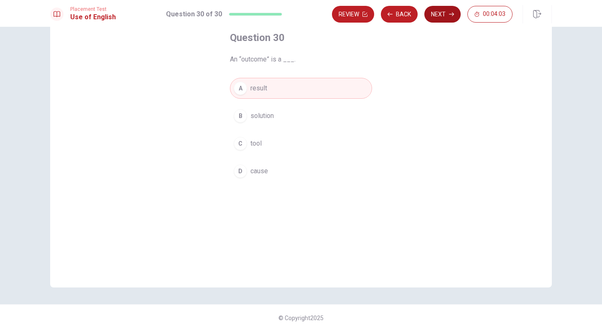
click at [441, 15] on button "Next" at bounding box center [442, 14] width 36 height 17
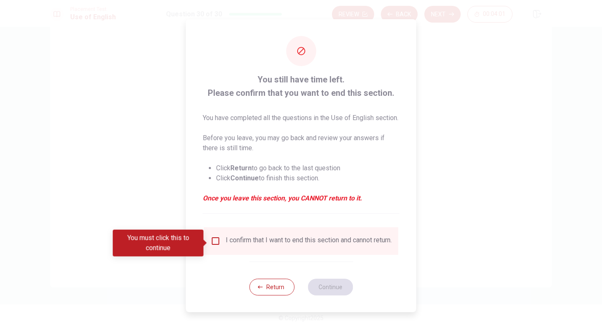
click at [214, 245] on input "You must click this to continue" at bounding box center [216, 241] width 10 height 10
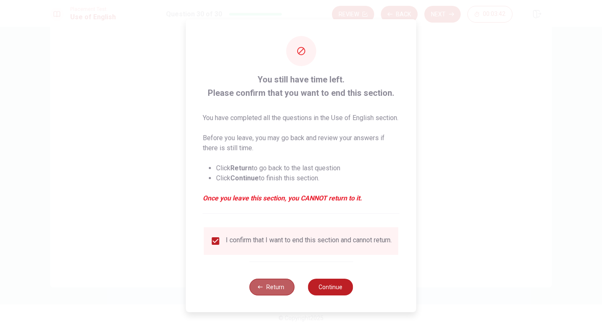
click at [271, 293] on button "Return" at bounding box center [271, 286] width 45 height 17
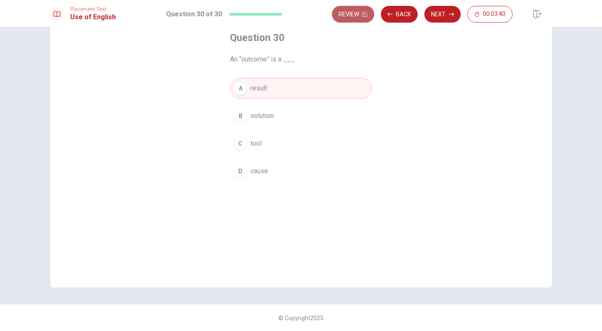
click at [364, 13] on icon "button" at bounding box center [364, 14] width 5 height 5
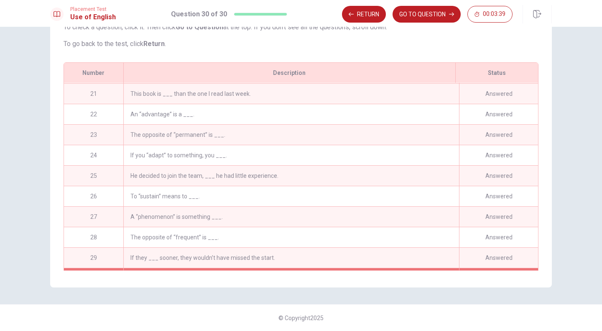
scroll to position [427, 0]
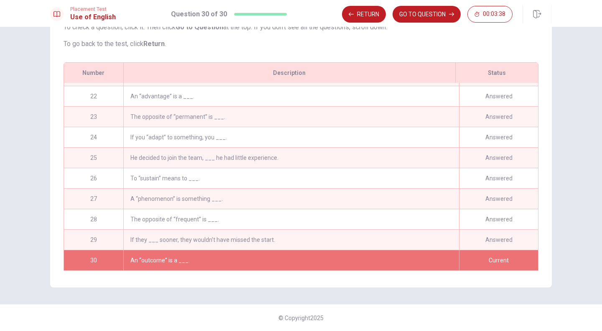
click at [289, 92] on div "An “advantage” is a ___." at bounding box center [291, 96] width 336 height 20
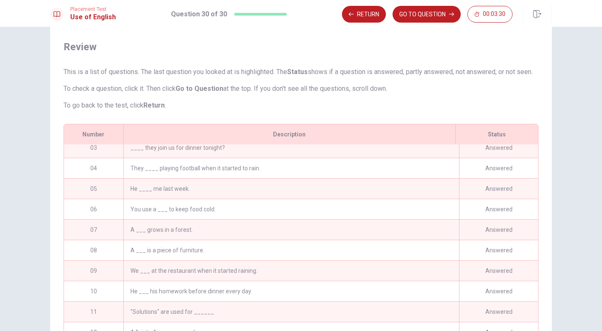
scroll to position [0, 0]
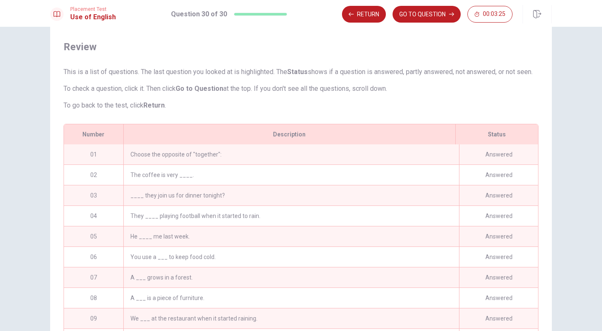
click at [218, 164] on div "Choose the opposite of "together":" at bounding box center [291, 154] width 336 height 20
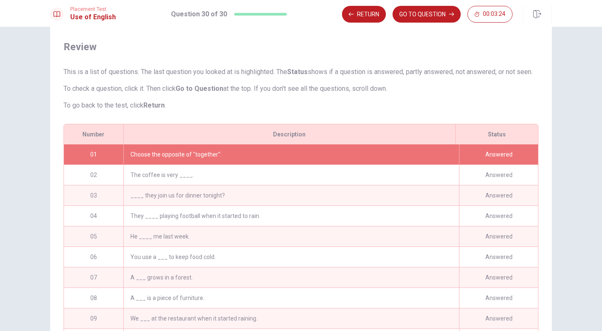
click at [218, 164] on div "Choose the opposite of "together":" at bounding box center [291, 154] width 336 height 20
click at [209, 157] on div "Choose the opposite of "together":" at bounding box center [291, 154] width 336 height 20
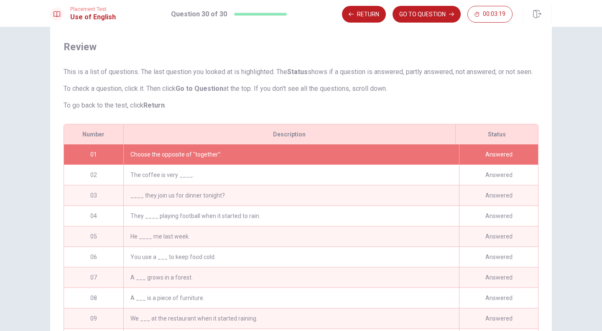
click at [209, 157] on div "Choose the opposite of "together":" at bounding box center [291, 154] width 336 height 20
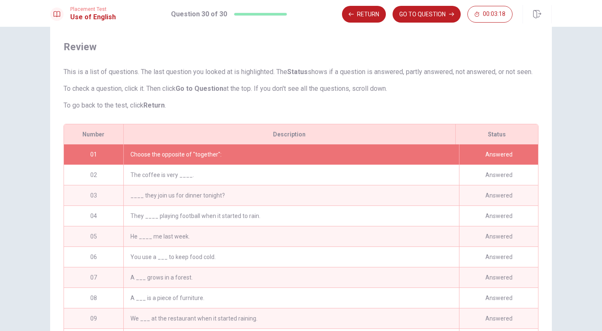
click at [209, 157] on div "Choose the opposite of "together":" at bounding box center [291, 154] width 336 height 20
drag, startPoint x: 209, startPoint y: 157, endPoint x: 183, endPoint y: 185, distance: 38.2
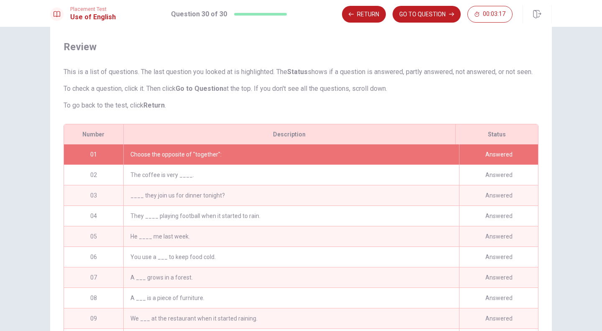
click at [183, 185] on div "01 Choose the opposite of "together": Answered 02 The coffee is very ____. Answ…" at bounding box center [301, 237] width 474 height 187
click at [183, 185] on div "The coffee is very ____." at bounding box center [291, 175] width 336 height 20
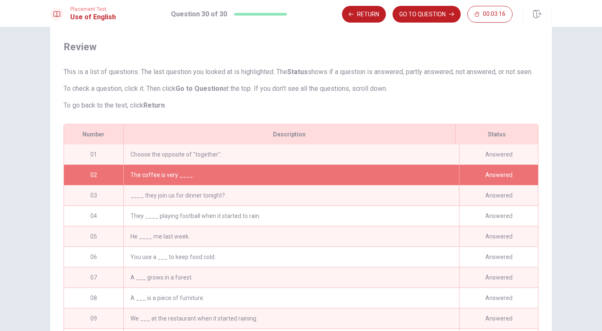
click at [183, 185] on div "The coffee is very ____." at bounding box center [291, 175] width 336 height 20
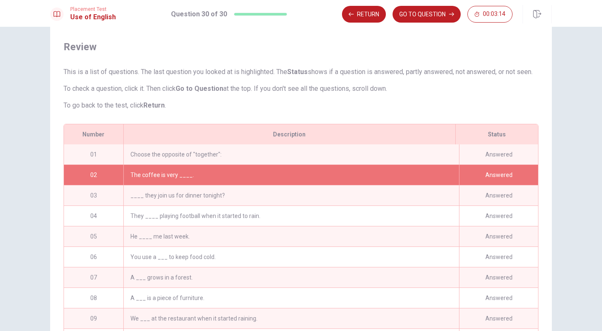
click at [183, 185] on div "The coffee is very ____." at bounding box center [291, 175] width 336 height 20
click at [355, 13] on button "Return" at bounding box center [364, 14] width 44 height 17
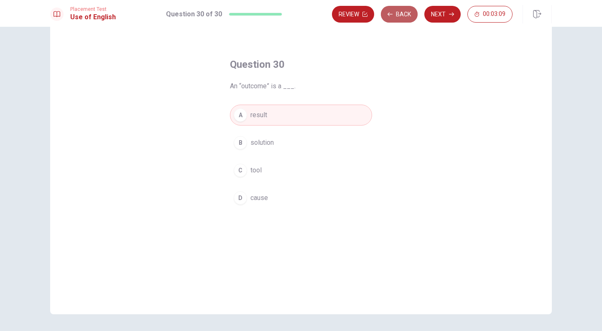
click at [404, 13] on button "Back" at bounding box center [399, 14] width 37 height 17
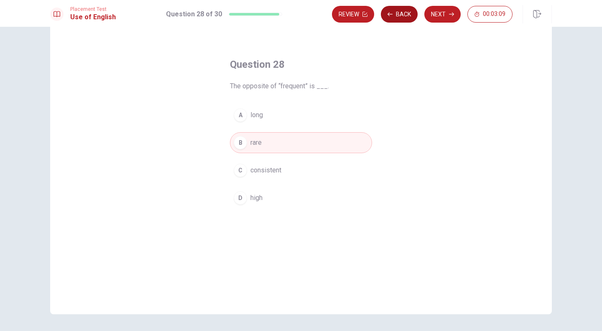
click at [404, 13] on button "Back" at bounding box center [399, 14] width 37 height 17
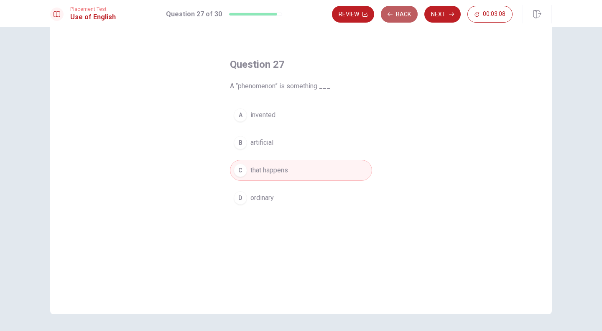
click at [404, 13] on button "Back" at bounding box center [399, 14] width 37 height 17
click at [374, 13] on button "Review" at bounding box center [353, 14] width 42 height 17
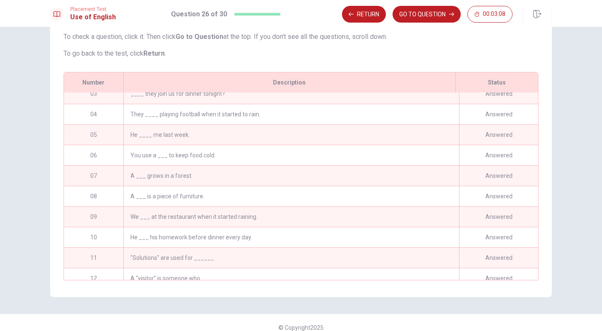
click at [404, 13] on button "GO TO QUESTION" at bounding box center [426, 14] width 68 height 17
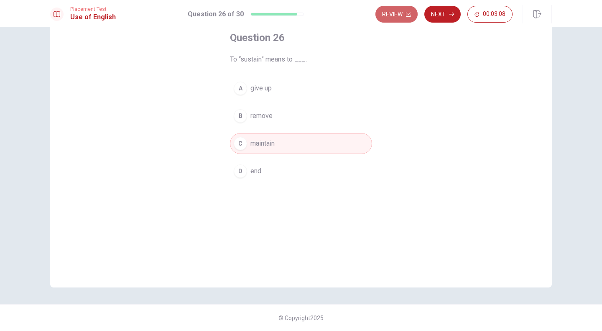
click at [404, 13] on button "Review" at bounding box center [396, 14] width 42 height 17
click at [442, 9] on button "Next" at bounding box center [442, 14] width 36 height 17
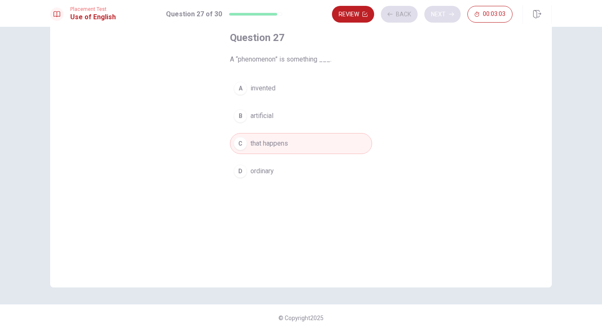
click at [442, 9] on div "Review Back Next 00:03:03" at bounding box center [422, 14] width 181 height 17
click at [439, 13] on button "Next" at bounding box center [442, 14] width 36 height 17
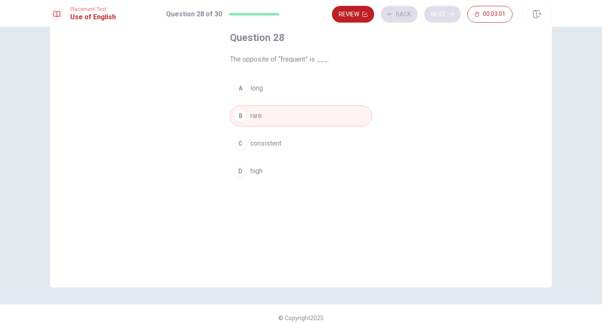
click at [439, 13] on div "Review Back Next 00:03:01" at bounding box center [422, 14] width 181 height 17
click at [439, 13] on div "Review Back Next 00:03:00" at bounding box center [422, 14] width 181 height 17
click at [439, 13] on button "Next" at bounding box center [442, 14] width 36 height 17
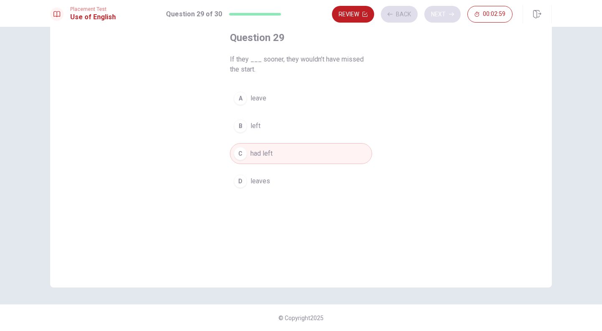
click at [439, 13] on div "Review Back Next 00:02:59" at bounding box center [422, 14] width 181 height 17
click at [439, 13] on button "Next" at bounding box center [442, 14] width 36 height 17
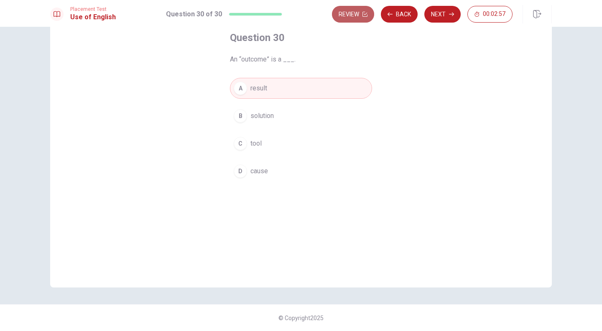
click at [366, 13] on icon "button" at bounding box center [364, 14] width 5 height 5
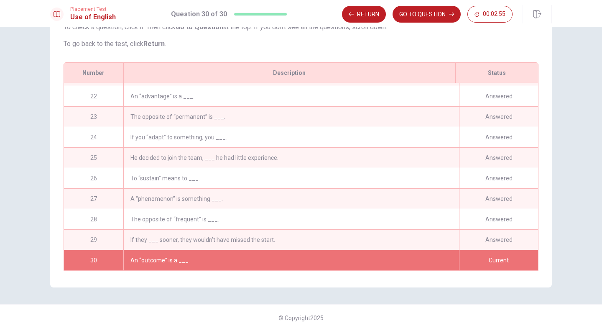
scroll to position [0, 0]
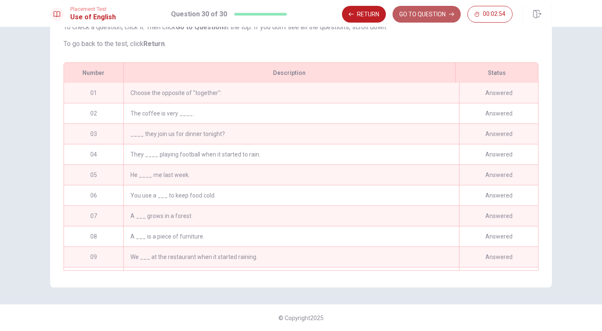
click at [427, 13] on button "GO TO QUESTION" at bounding box center [426, 14] width 68 height 17
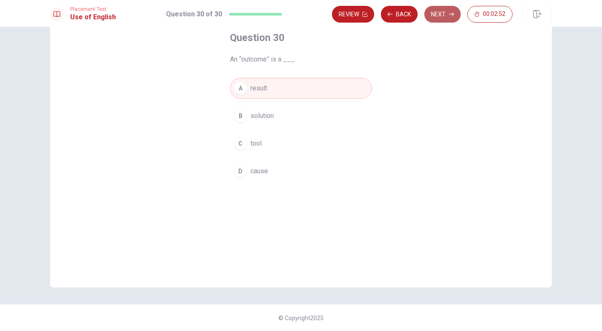
click at [450, 20] on button "Next" at bounding box center [442, 14] width 36 height 17
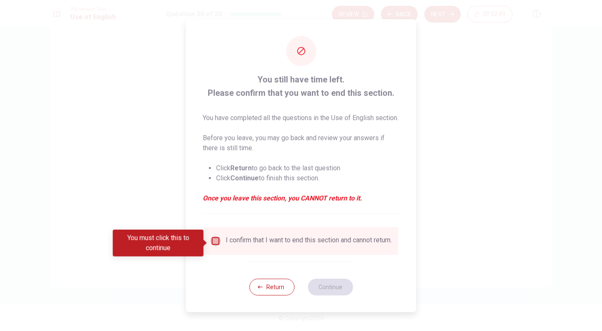
click at [215, 245] on input "You must click this to continue" at bounding box center [216, 241] width 10 height 10
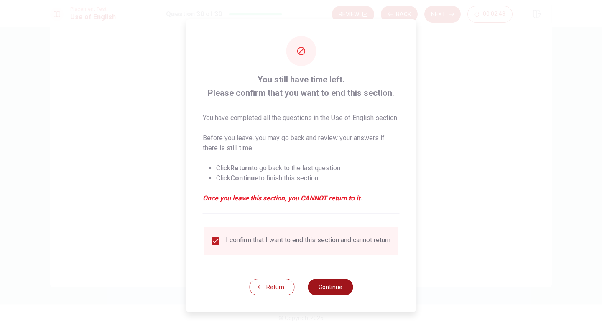
click at [338, 293] on button "Continue" at bounding box center [330, 286] width 45 height 17
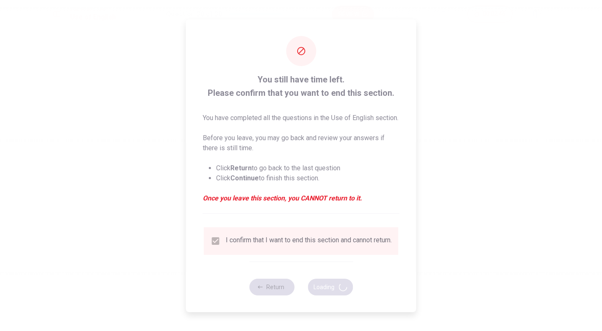
scroll to position [0, 0]
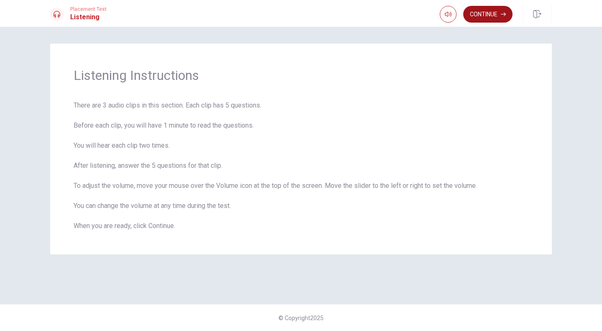
click at [489, 10] on button "Continue" at bounding box center [487, 14] width 49 height 17
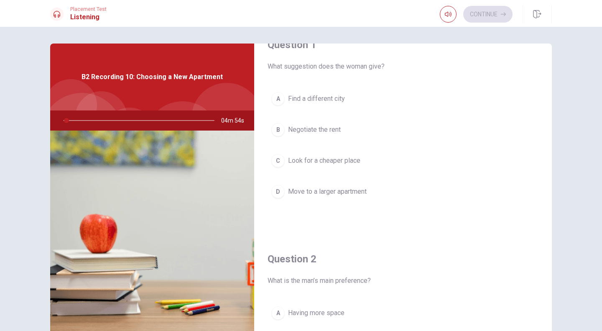
scroll to position [24, 0]
click at [550, 122] on div "Question 1 What suggestion does the woman give? A Find a different city B Negot…" at bounding box center [301, 188] width 528 height 290
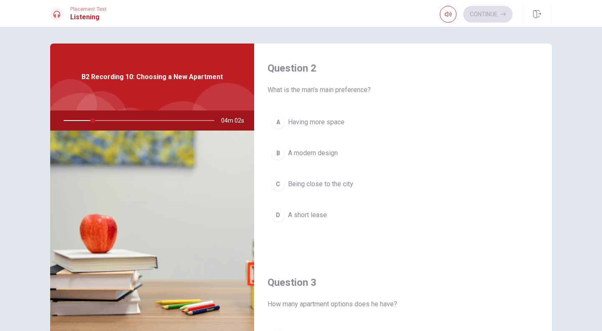
scroll to position [207, 0]
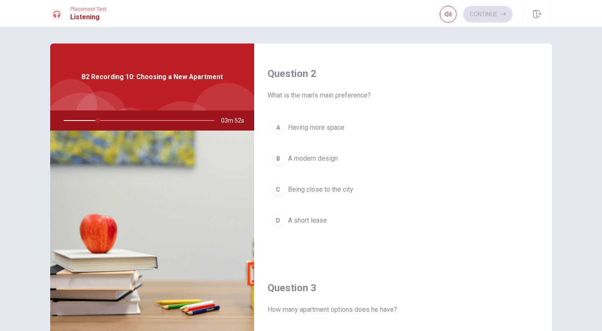
drag, startPoint x: 545, startPoint y: 133, endPoint x: 540, endPoint y: 103, distance: 30.6
click at [540, 103] on div "Question 2 What is the man’s main preference? A Having more space B A modern de…" at bounding box center [403, 157] width 298 height 214
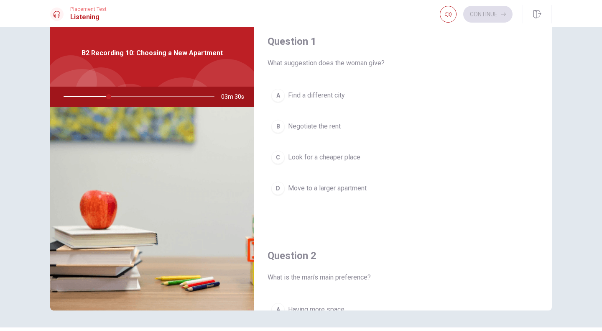
scroll to position [9, 0]
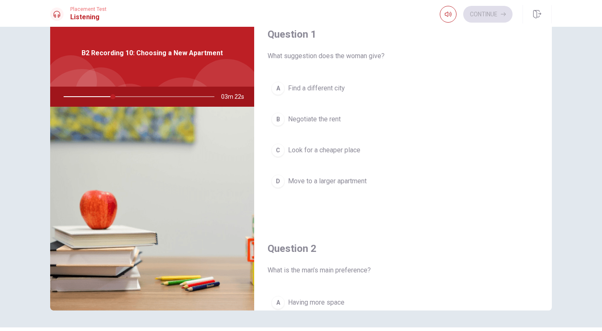
click at [349, 181] on span "Move to a larger apartment" at bounding box center [327, 181] width 79 height 10
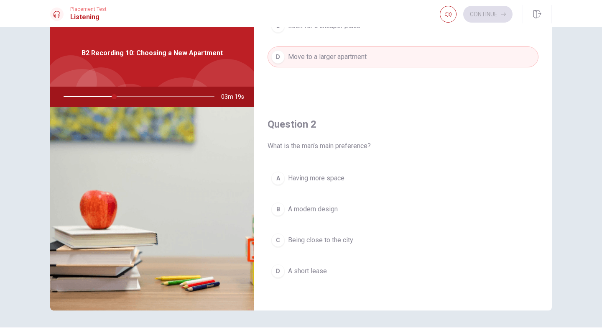
scroll to position [134, 0]
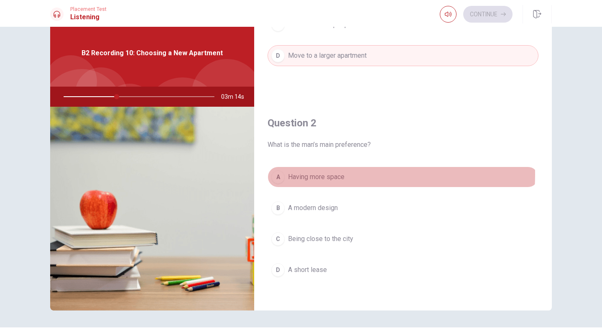
click at [326, 173] on span "Having more space" at bounding box center [316, 177] width 56 height 10
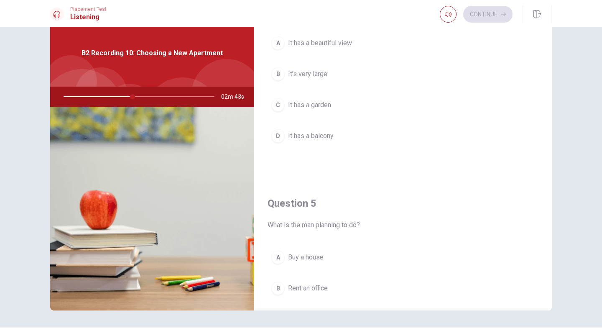
scroll to position [658, 0]
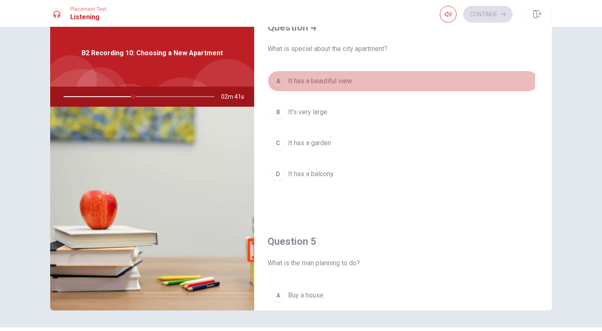
click at [323, 76] on span "It has a beautiful view" at bounding box center [320, 81] width 64 height 10
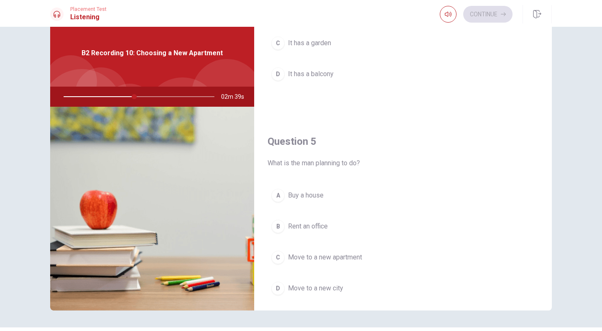
scroll to position [768, 0]
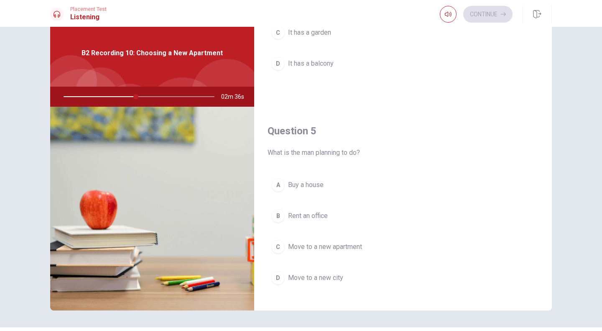
click at [317, 242] on span "Move to a new apartment" at bounding box center [325, 247] width 74 height 10
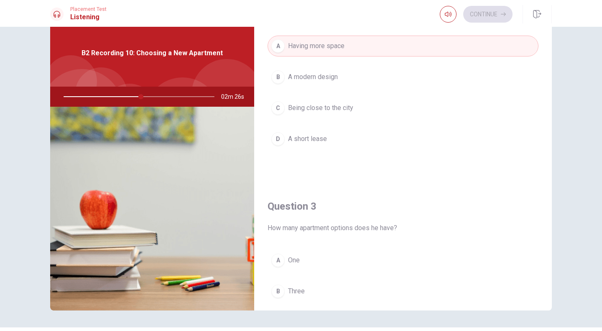
scroll to position [292, 0]
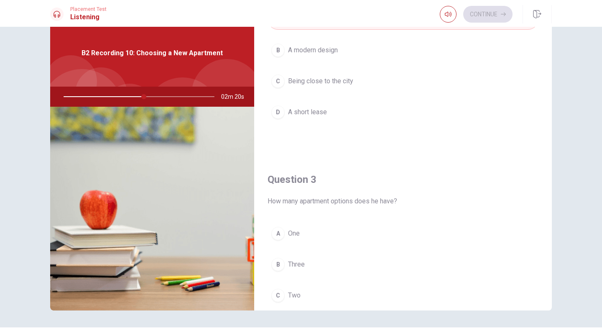
click at [272, 257] on div "B" at bounding box center [277, 263] width 13 height 13
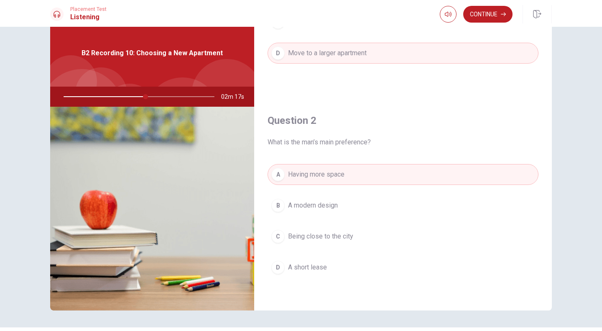
scroll to position [0, 0]
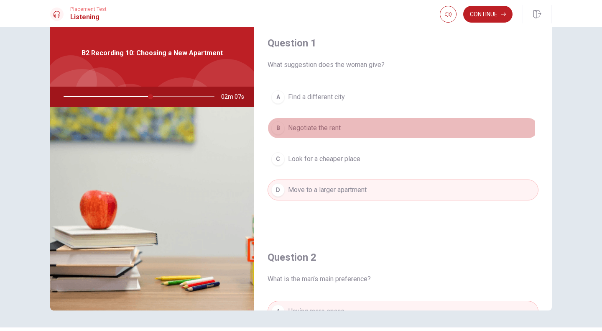
click at [320, 128] on span "Negotiate the rent" at bounding box center [314, 128] width 53 height 10
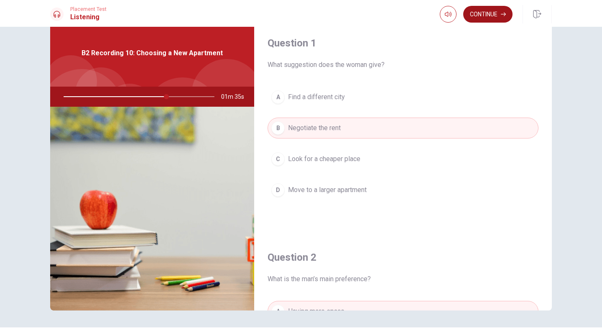
click at [500, 10] on button "Continue" at bounding box center [487, 14] width 49 height 17
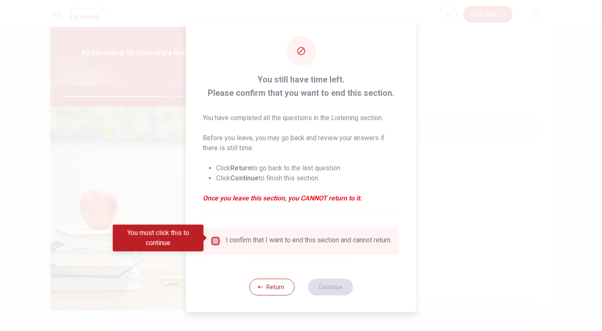
click at [213, 236] on input "You must click this to continue" at bounding box center [216, 241] width 10 height 10
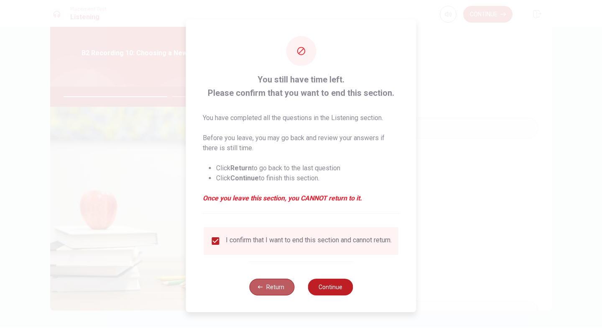
click at [280, 288] on button "Return" at bounding box center [271, 286] width 45 height 17
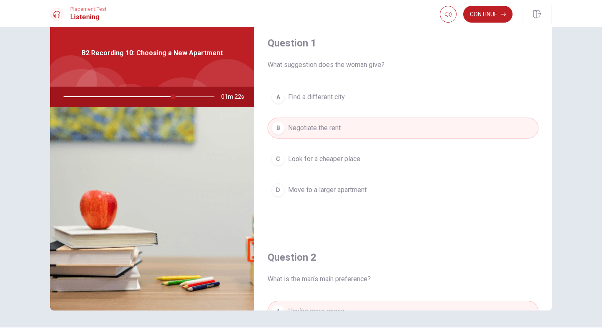
click at [171, 97] on div at bounding box center [137, 97] width 168 height 20
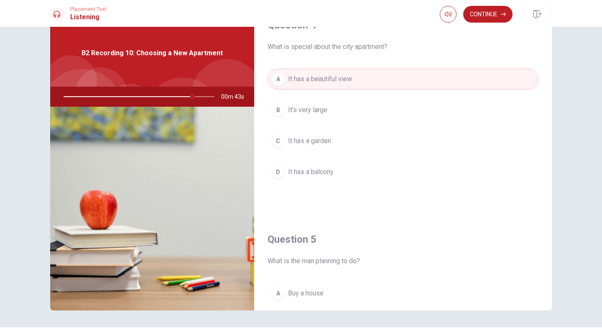
scroll to position [658, 0]
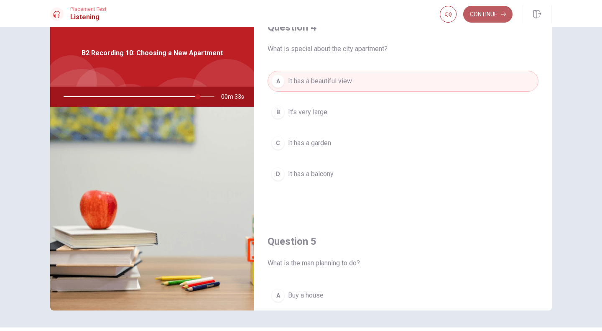
click at [488, 15] on button "Continue" at bounding box center [487, 14] width 49 height 17
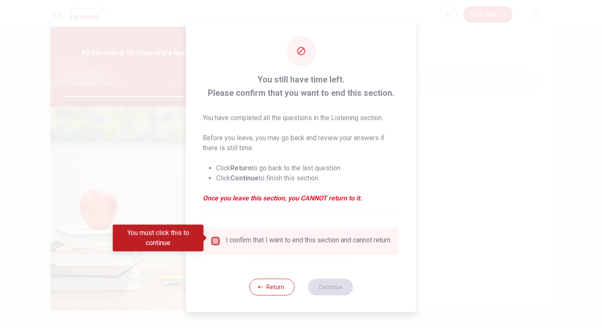
click at [211, 236] on input "You must click this to continue" at bounding box center [216, 241] width 10 height 10
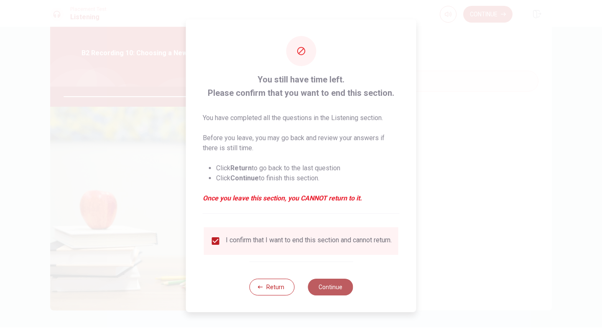
click at [326, 290] on button "Continue" at bounding box center [330, 286] width 45 height 17
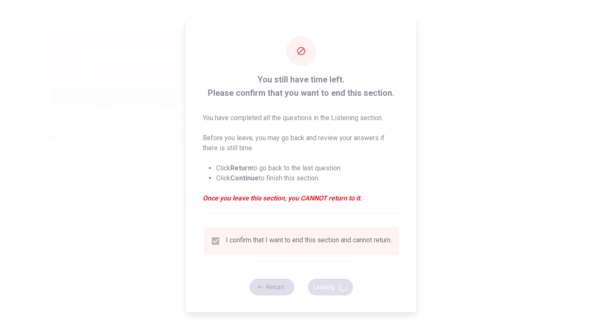
type input "91"
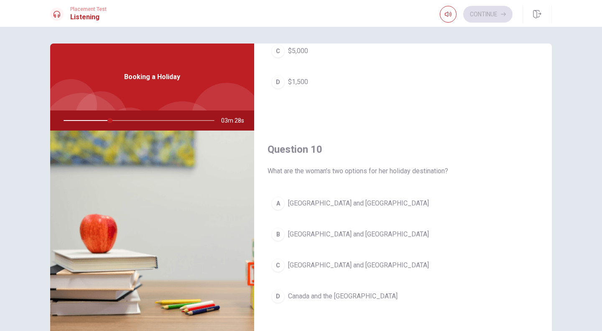
scroll to position [47, 0]
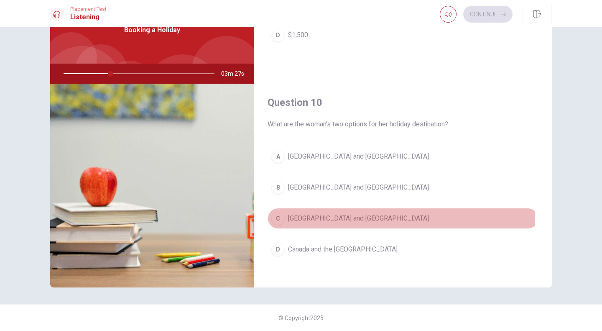
click at [322, 213] on span "[GEOGRAPHIC_DATA] and [GEOGRAPHIC_DATA]" at bounding box center [358, 218] width 141 height 10
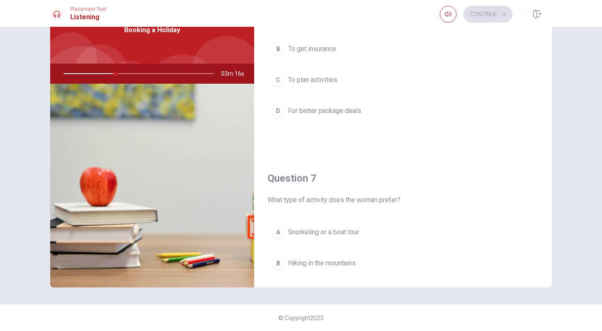
scroll to position [0, 0]
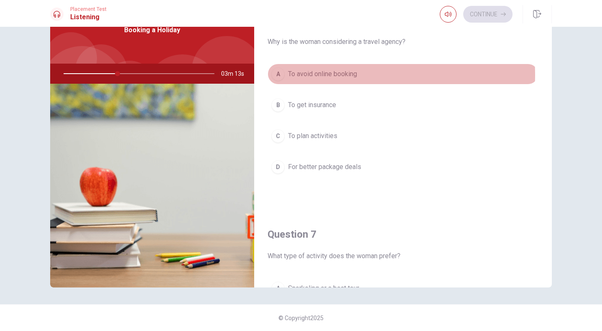
click at [336, 75] on span "To avoid online booking" at bounding box center [322, 74] width 69 height 10
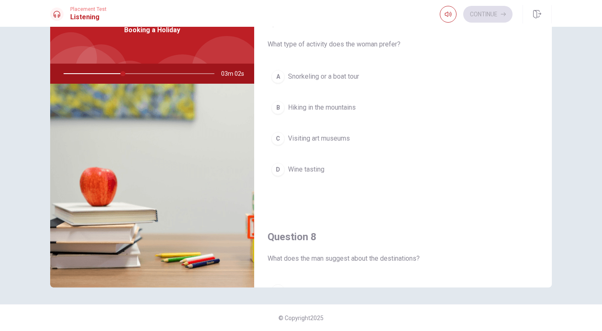
scroll to position [213, 0]
click at [337, 74] on span "Snorkeling or a boat tour" at bounding box center [323, 75] width 71 height 10
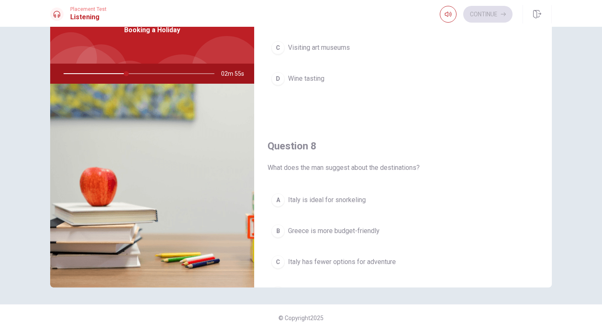
scroll to position [336, 0]
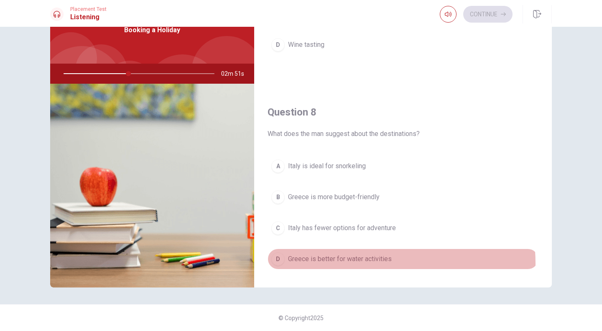
click at [370, 260] on span "Greece is better for water activities" at bounding box center [340, 259] width 104 height 10
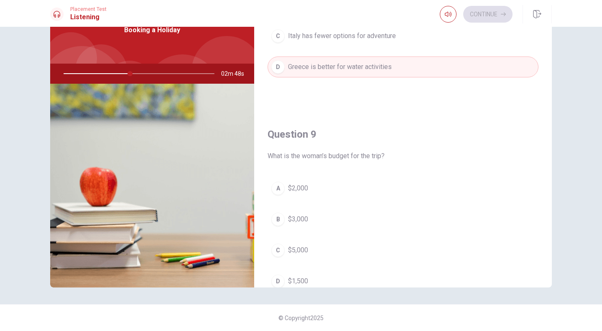
scroll to position [529, 0]
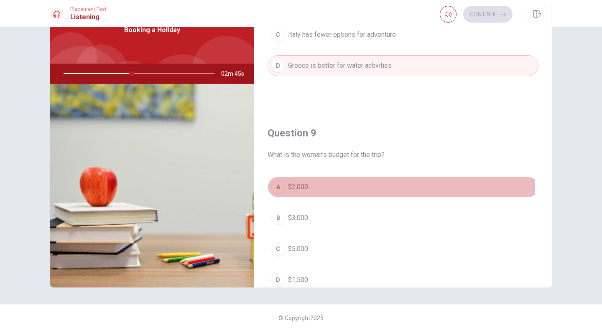
click at [298, 182] on span "$2,000" at bounding box center [298, 187] width 20 height 10
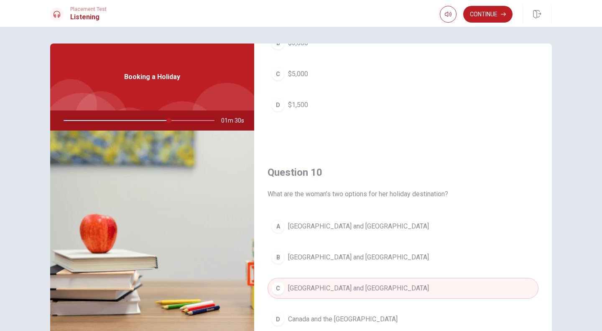
scroll to position [753, 0]
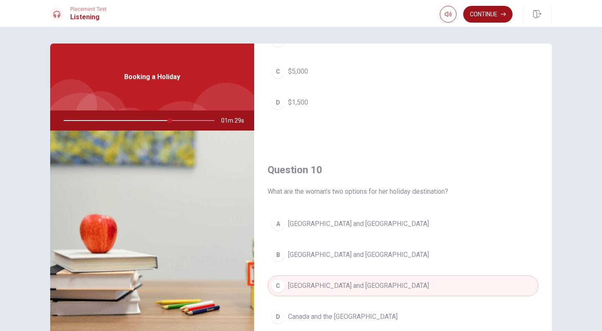
click at [502, 10] on button "Continue" at bounding box center [487, 14] width 49 height 17
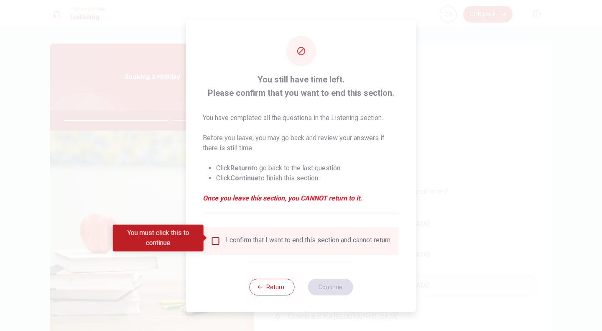
click at [209, 236] on div "You must click this to continue" at bounding box center [161, 237] width 97 height 27
click at [215, 237] on input "You must click this to continue" at bounding box center [216, 241] width 10 height 10
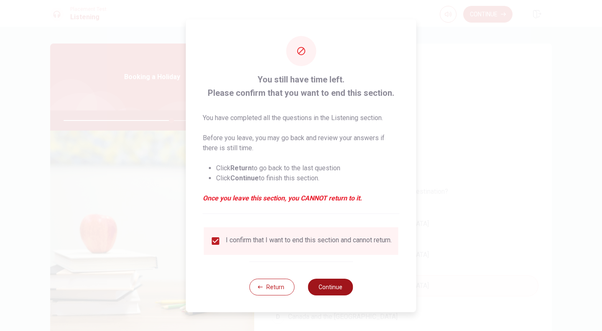
drag, startPoint x: 327, startPoint y: 304, endPoint x: 327, endPoint y: 287, distance: 17.1
click at [327, 287] on div "Return Continue" at bounding box center [301, 286] width 104 height 51
click at [327, 287] on button "Continue" at bounding box center [330, 286] width 45 height 17
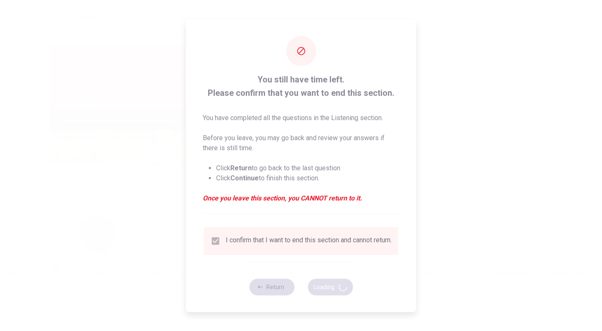
type input "73"
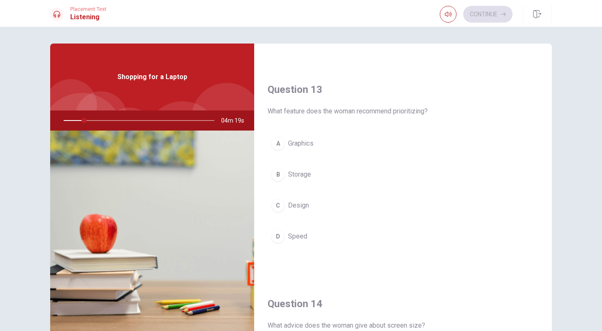
scroll to position [399, 0]
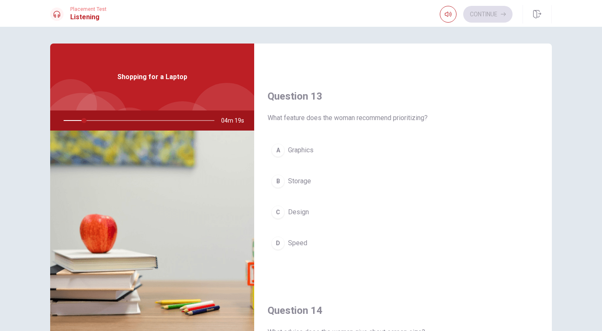
drag, startPoint x: 550, startPoint y: 219, endPoint x: 548, endPoint y: 175, distance: 43.5
click at [548, 175] on div "Question 11 What suggestion does the woman make about buying the laptop? A Wait…" at bounding box center [403, 188] width 298 height 290
drag, startPoint x: 538, startPoint y: 140, endPoint x: 537, endPoint y: 123, distance: 17.1
click at [537, 123] on div "Question 13 What feature does the woman recommend prioritizing? A Graphics B St…" at bounding box center [403, 180] width 298 height 214
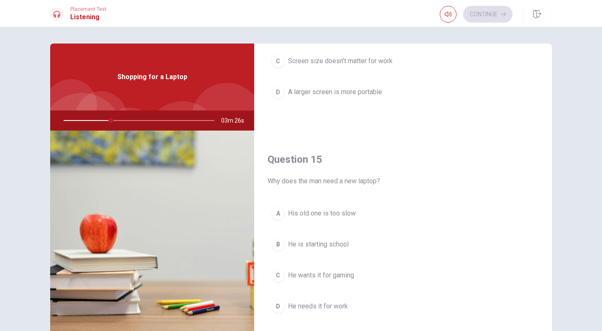
scroll to position [774, 0]
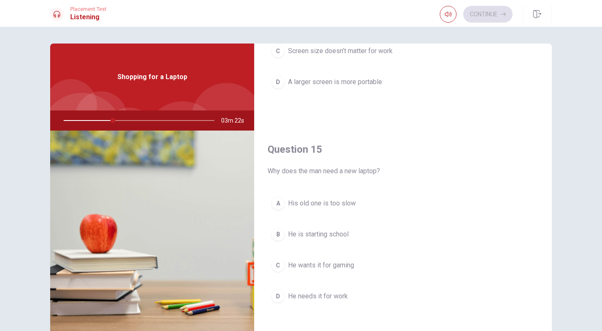
click at [337, 293] on span "He needs it for work" at bounding box center [318, 296] width 60 height 10
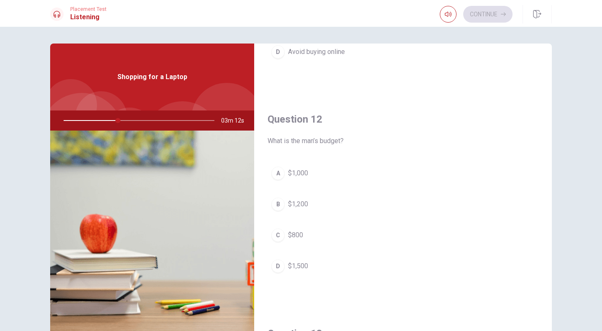
scroll to position [645, 0]
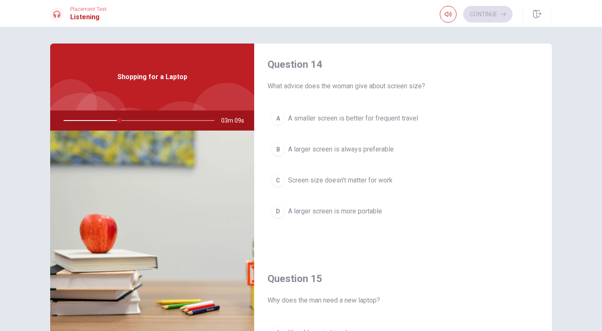
drag, startPoint x: 545, startPoint y: 239, endPoint x: 548, endPoint y: 183, distance: 56.1
click at [548, 183] on div "Question 11 What suggestion does the woman make about buying the laptop? A Wait…" at bounding box center [403, 188] width 298 height 290
drag, startPoint x: 543, startPoint y: 224, endPoint x: 545, endPoint y: 214, distance: 10.2
click at [545, 214] on div "Question 14 What advice does the woman give about screen size? A A smaller scre…" at bounding box center [403, 148] width 298 height 214
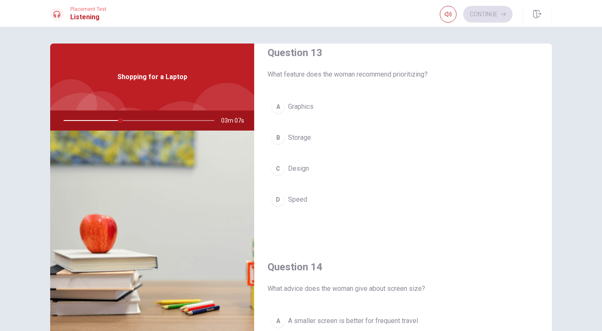
scroll to position [441, 0]
click at [550, 204] on div "Question 11 What suggestion does the woman make about buying the laptop? A Wait…" at bounding box center [301, 188] width 528 height 290
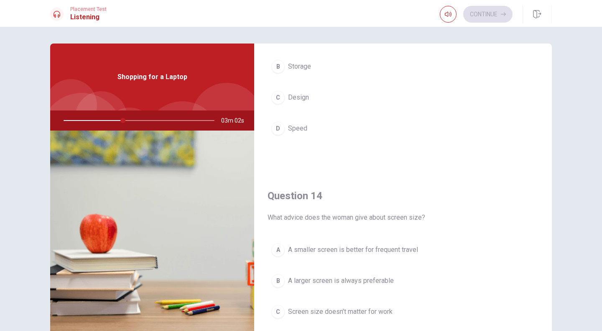
scroll to position [467, 0]
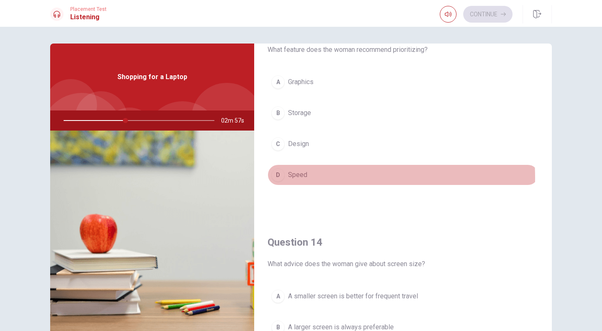
click at [301, 174] on span "Speed" at bounding box center [297, 175] width 19 height 10
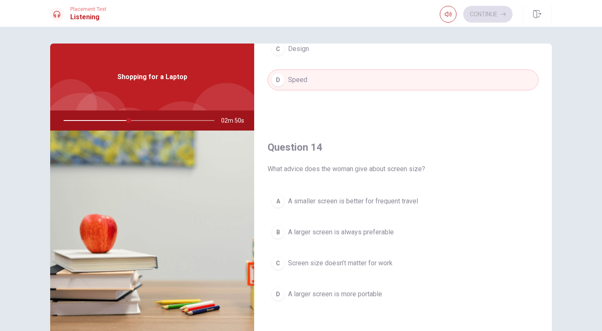
scroll to position [574, 0]
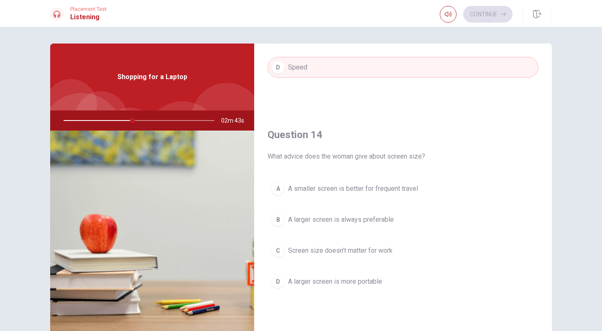
click at [363, 248] on span "Screen size doesn’t matter for work" at bounding box center [340, 250] width 104 height 10
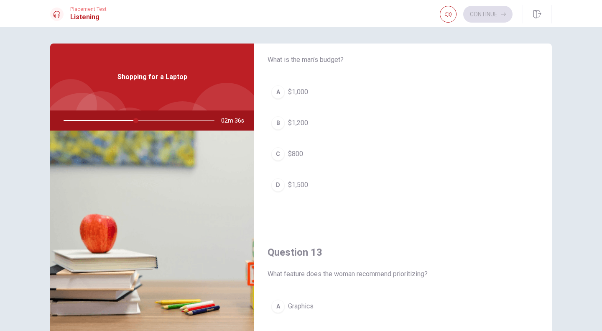
scroll to position [241, 0]
click at [307, 91] on button "A $1,000" at bounding box center [402, 94] width 271 height 21
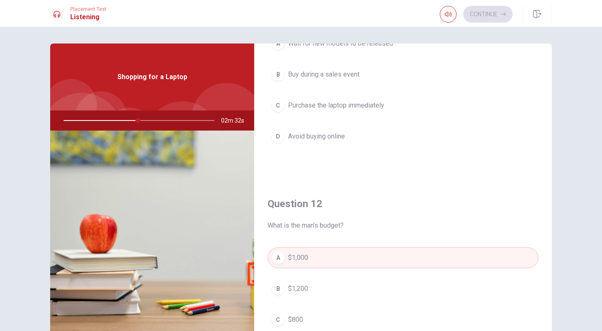
scroll to position [47, 0]
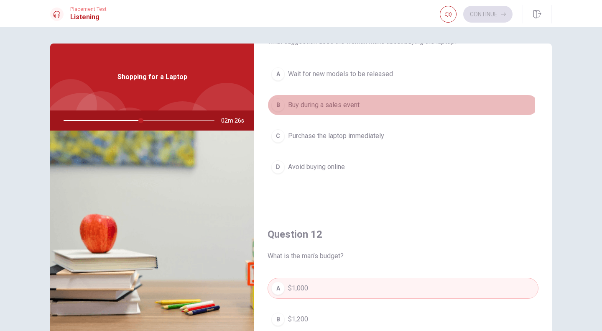
click at [332, 105] on span "Buy during a sales event" at bounding box center [323, 105] width 71 height 10
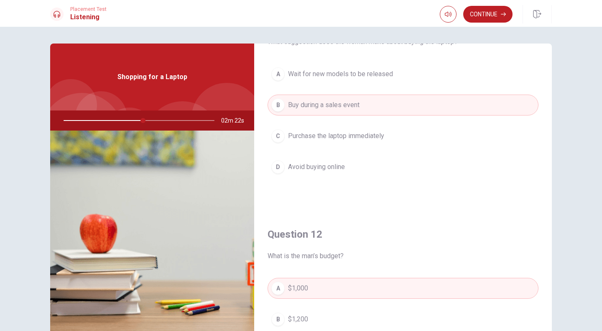
drag, startPoint x: 545, startPoint y: 113, endPoint x: 533, endPoint y: 158, distance: 46.6
click at [533, 158] on div "Question 11 What suggestion does the woman make about buying the laptop? A Wait…" at bounding box center [403, 104] width 298 height 214
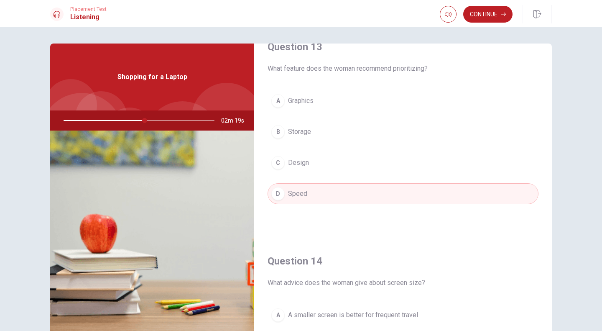
scroll to position [446, 0]
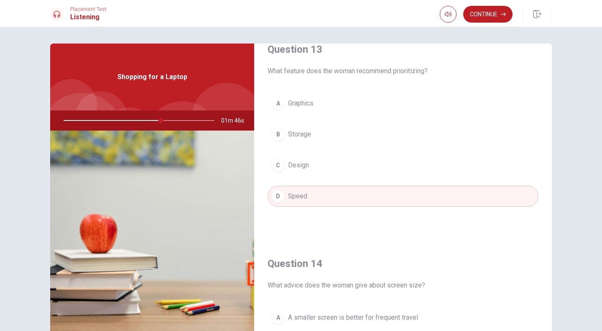
click at [310, 130] on button "B Storage" at bounding box center [402, 134] width 271 height 21
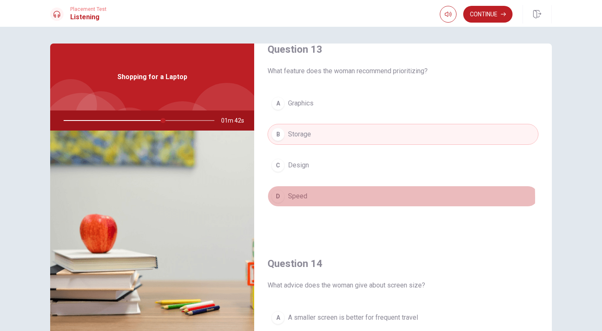
click at [301, 194] on span "Speed" at bounding box center [297, 196] width 19 height 10
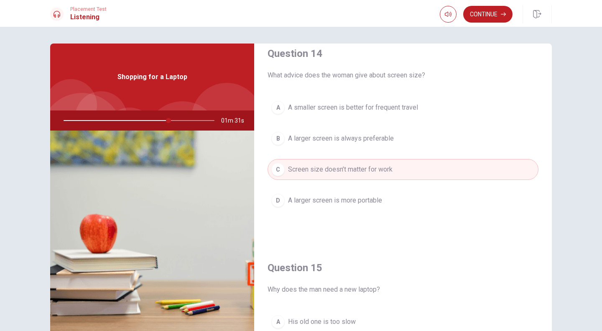
scroll to position [651, 0]
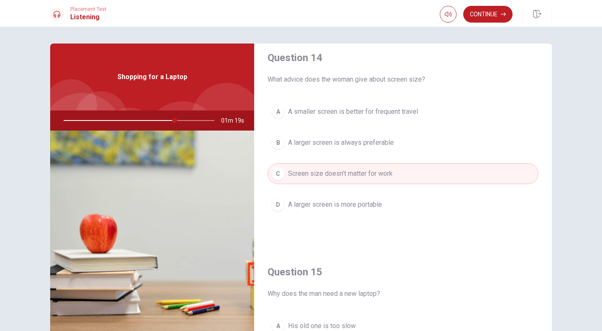
drag, startPoint x: 545, startPoint y: 252, endPoint x: 541, endPoint y: 279, distance: 27.4
click at [551, 228] on div "Question 11 What suggestion does the woman make about buying the laptop? A Wait…" at bounding box center [301, 188] width 528 height 290
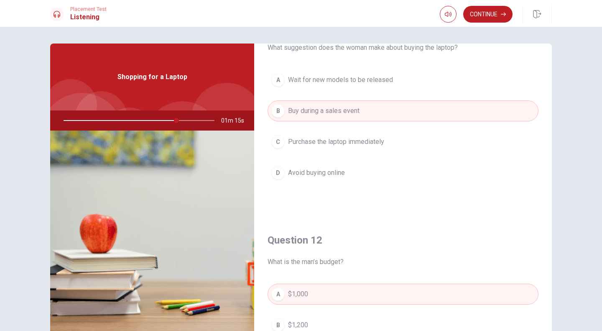
scroll to position [0, 0]
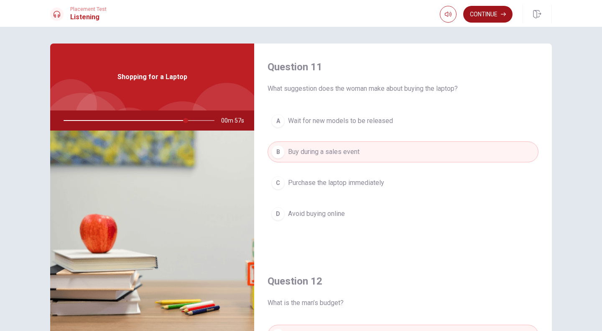
click at [487, 17] on button "Continue" at bounding box center [487, 14] width 49 height 17
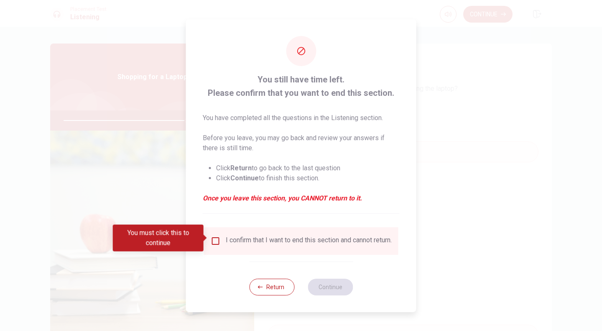
click at [213, 236] on input "You must click this to continue" at bounding box center [216, 241] width 10 height 10
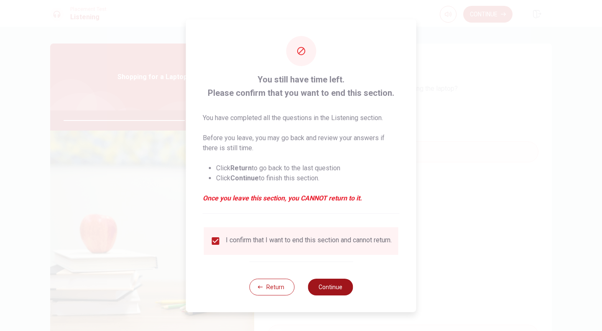
click at [326, 295] on button "Continue" at bounding box center [330, 286] width 45 height 17
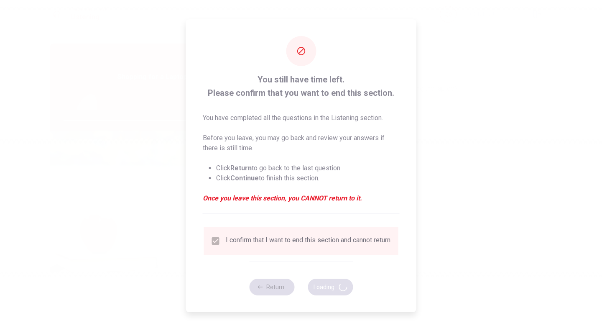
type input "83"
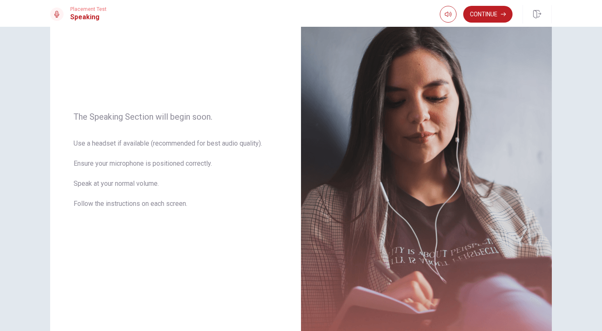
scroll to position [109, 0]
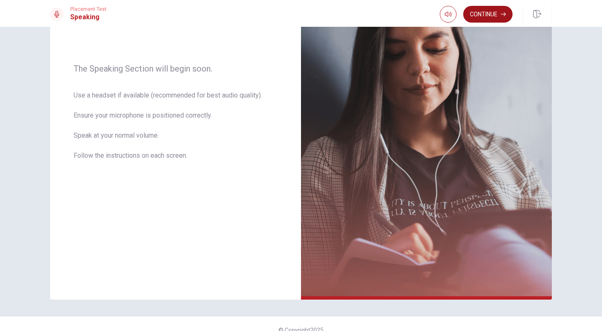
click at [494, 16] on button "Continue" at bounding box center [487, 14] width 49 height 17
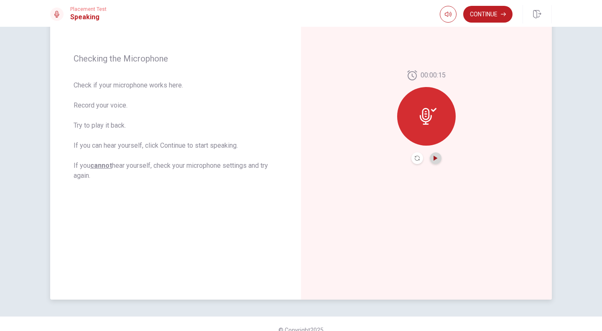
click at [434, 158] on icon "Play Audio" at bounding box center [435, 157] width 4 height 5
click at [426, 137] on div at bounding box center [426, 116] width 59 height 59
click at [436, 157] on button "Pause Audio" at bounding box center [436, 158] width 12 height 12
click at [417, 158] on icon "Record Again" at bounding box center [417, 157] width 5 height 5
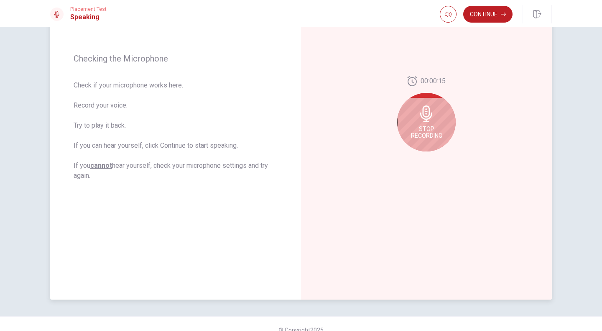
click at [424, 140] on div "Stop Recording" at bounding box center [426, 122] width 59 height 59
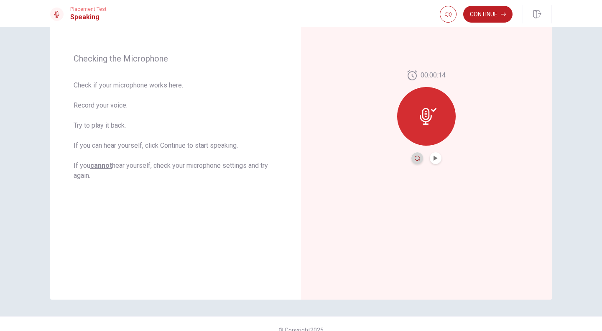
click at [415, 158] on icon "Record Again" at bounding box center [417, 157] width 5 height 5
click at [433, 157] on icon "Play Audio" at bounding box center [435, 157] width 4 height 5
click at [433, 157] on icon "Pause Audio" at bounding box center [435, 157] width 4 height 5
click at [488, 8] on button "Continue" at bounding box center [487, 14] width 49 height 17
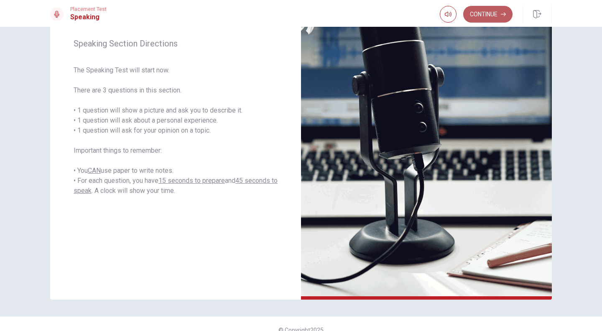
click at [488, 12] on button "Continue" at bounding box center [487, 14] width 49 height 17
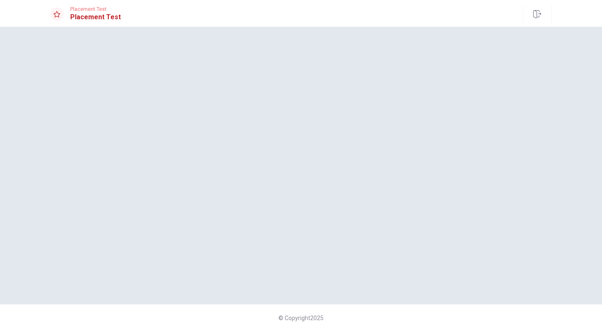
scroll to position [0, 0]
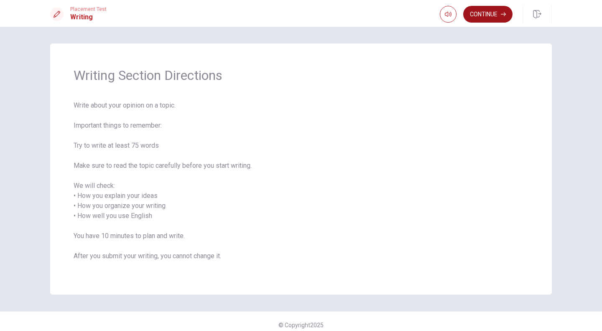
click at [495, 13] on button "Continue" at bounding box center [487, 14] width 49 height 17
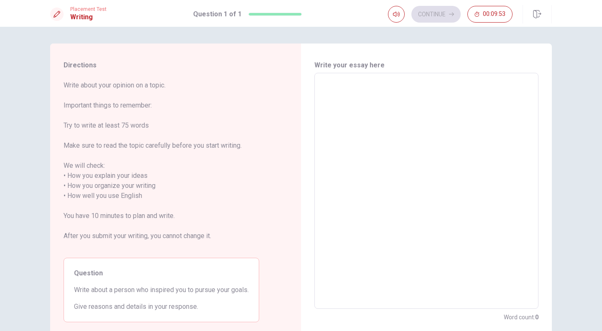
click at [337, 129] on textarea at bounding box center [426, 191] width 212 height 222
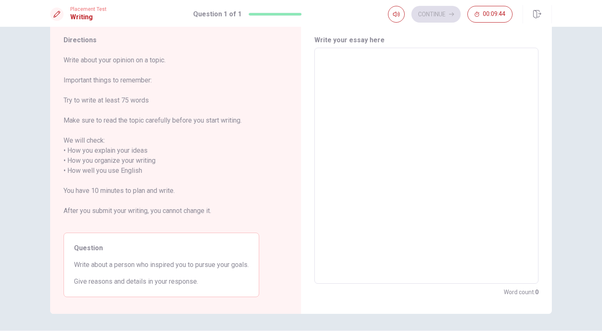
scroll to position [25, 0]
click at [331, 57] on textarea at bounding box center [426, 165] width 212 height 222
type textarea "t"
type textarea "x"
type textarea "T"
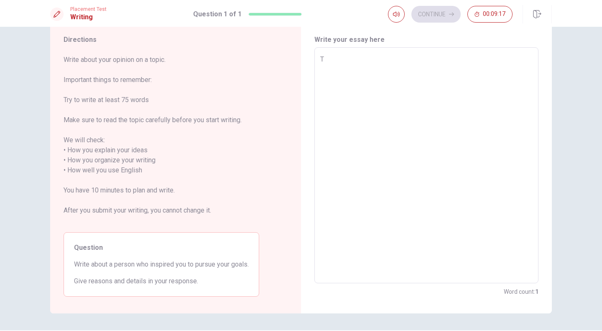
type textarea "x"
type textarea "Th"
type textarea "x"
type textarea "The"
type textarea "x"
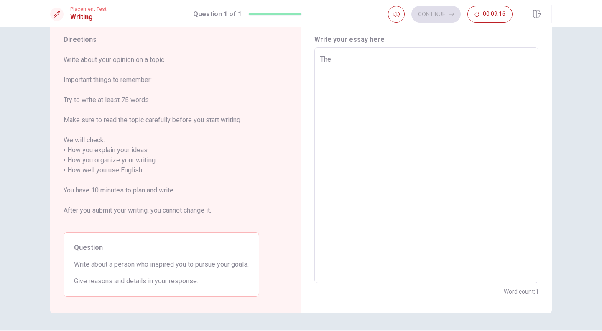
type textarea "The"
type textarea "x"
type textarea "The p"
type textarea "x"
type textarea "The pr"
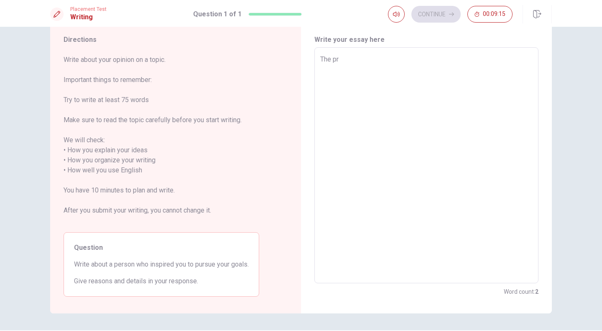
type textarea "x"
type textarea "The p"
type textarea "x"
type textarea "The pe"
type textarea "x"
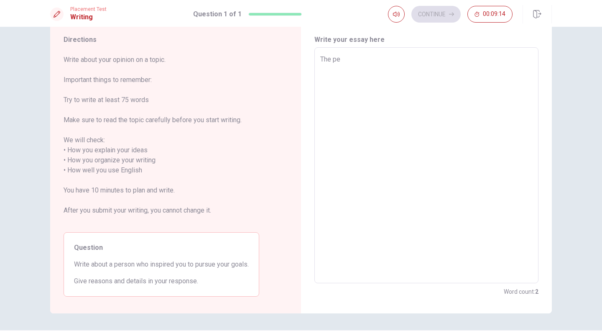
type textarea "The per"
type textarea "x"
type textarea "The pero"
type textarea "x"
type textarea "The per"
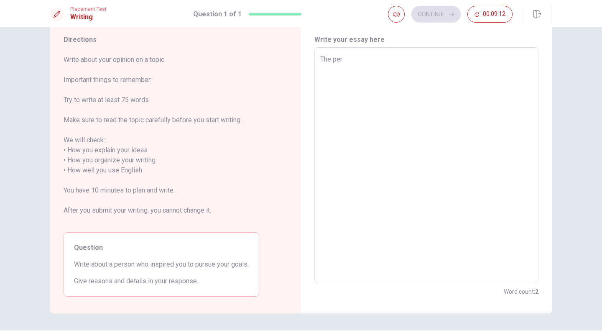
type textarea "x"
type textarea "The pers"
type textarea "x"
type textarea "The perso"
type textarea "x"
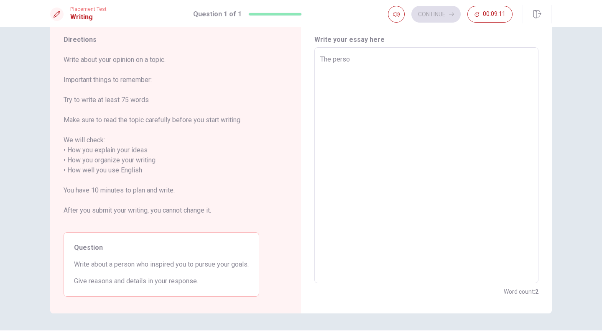
type textarea "The person"
type textarea "x"
type textarea "The person"
type textarea "x"
type textarea "The person E"
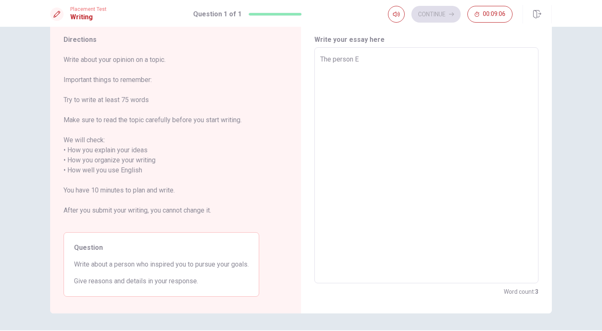
type textarea "x"
type textarea "The person"
type textarea "x"
type textarea "The person h"
type textarea "x"
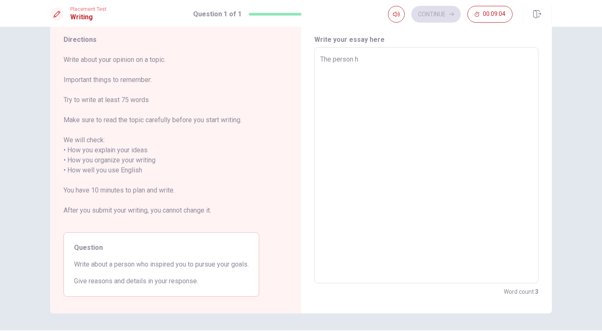
type textarea "The person hw"
type textarea "x"
type textarea "The person hwo"
type textarea "x"
type textarea "The person hwo"
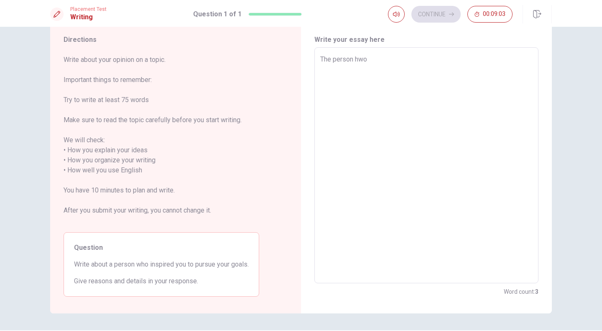
type textarea "x"
type textarea "The person hwo"
type textarea "x"
type textarea "The person hw"
type textarea "x"
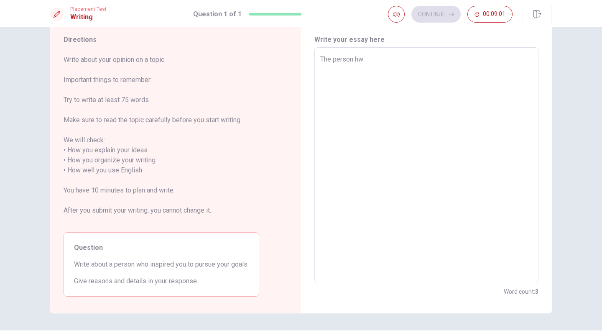
type textarea "The person h"
type textarea "x"
type textarea "The person"
type textarea "x"
type textarea "The person w"
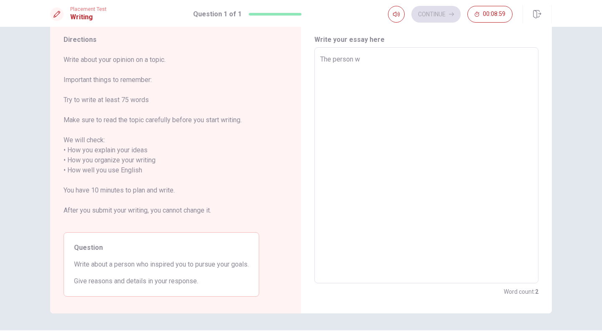
type textarea "x"
type textarea "The person wh"
type textarea "x"
type textarea "The person who"
type textarea "x"
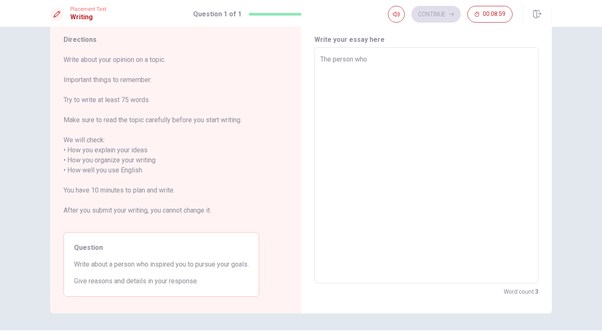
type textarea "The person who"
type textarea "x"
type textarea "The person who i"
type textarea "x"
type textarea "The person who im"
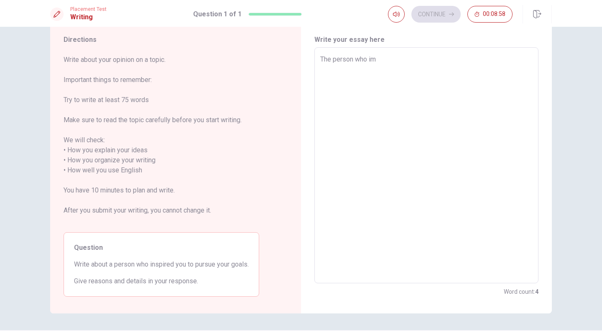
type textarea "x"
type textarea "The person who i"
type textarea "x"
type textarea "The person who in"
type textarea "x"
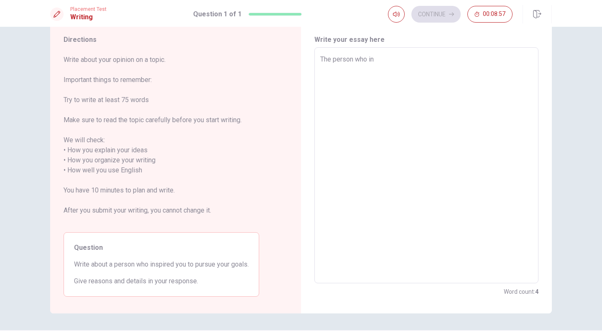
type textarea "The person who ins"
type textarea "x"
type textarea "The person who insp"
type textarea "x"
type textarea "The person who inspi"
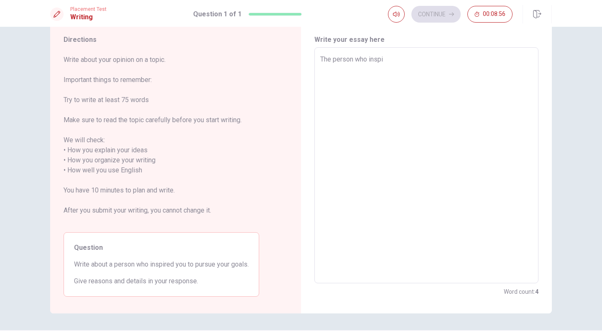
type textarea "x"
type textarea "The person who inspir"
type textarea "x"
type textarea "The person who inspire"
type textarea "x"
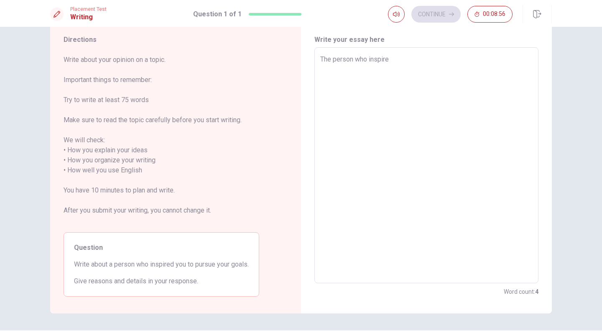
type textarea "The person who inspired"
type textarea "x"
type textarea "The person who inspired"
type textarea "x"
type textarea "The person who inspired m"
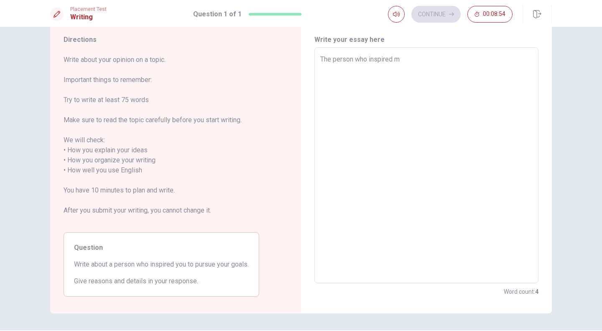
type textarea "x"
type textarea "The person who inspired me"
type textarea "x"
type textarea "The person who inspired me"
type textarea "x"
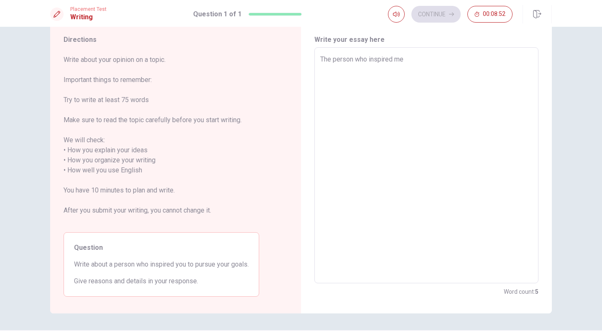
type textarea "The person who inspired me t"
type textarea "x"
type textarea "The person who inspired me to"
type textarea "x"
type textarea "The person who inspired me to"
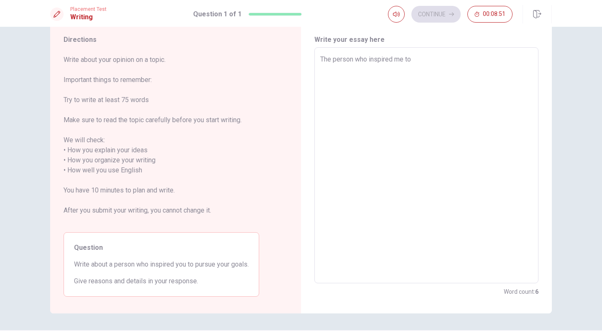
type textarea "x"
type textarea "The person who inspired me to p"
type textarea "x"
type textarea "The person who inspired me to pu"
type textarea "x"
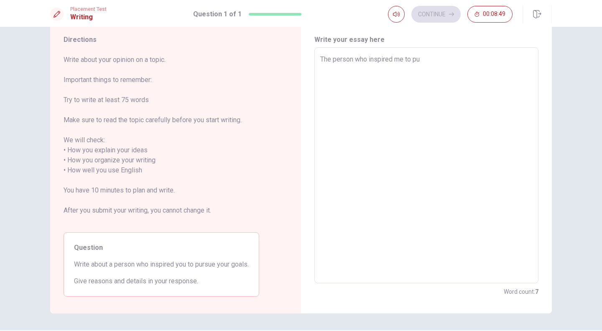
type textarea "The person who inspired me to pur"
type textarea "x"
type textarea "The person who inspired me to purs"
type textarea "x"
type textarea "The person who inspired me to pursu"
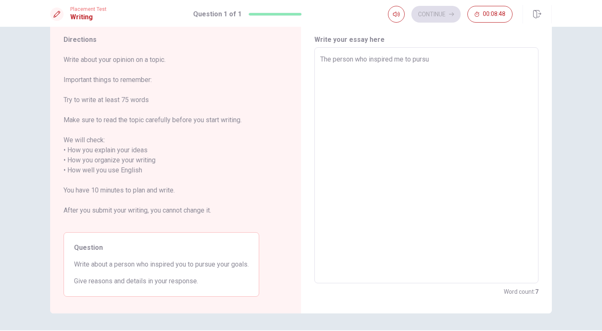
type textarea "x"
type textarea "The person who inspired me to pursue"
type textarea "x"
type textarea "The person who inspired me to pursue"
type textarea "x"
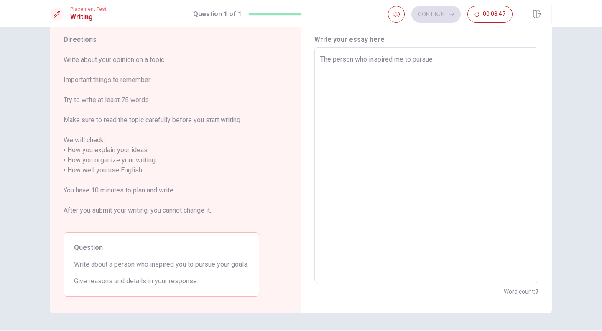
type textarea "The person who inspired me to pursue m"
type textarea "x"
type textarea "The person who inspired me to pursue my"
type textarea "x"
type textarea "The person who inspired me to pursue my"
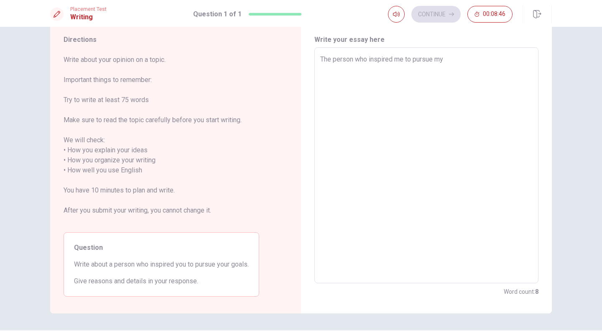
type textarea "x"
type textarea "The person who inspired me to pursue my g"
type textarea "x"
type textarea "The person who inspired me to pursue my go"
type textarea "x"
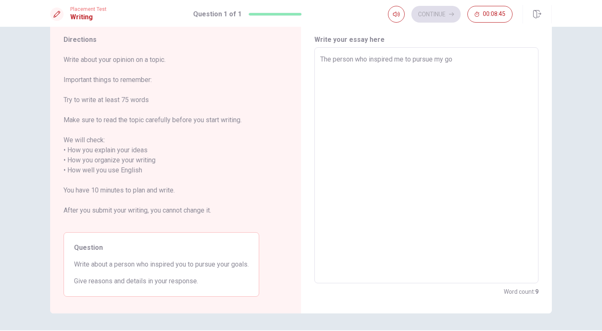
type textarea "The person who inspired me to pursue my goa"
type textarea "x"
type textarea "The person who inspired me to pursue my goal"
type textarea "x"
type textarea "The person who inspired me to pursue my goals"
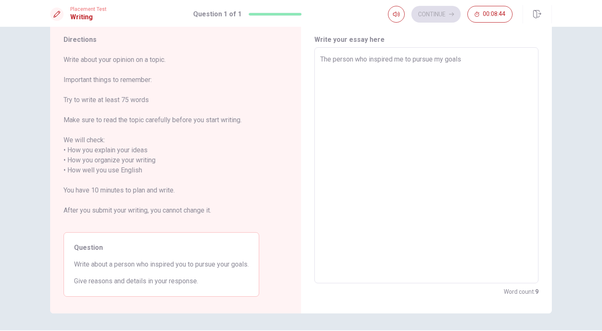
type textarea "x"
type textarea "The person who inspired me to pursue my goals"
type textarea "x"
type textarea "The person who inspired me to pursue my goals i"
type textarea "x"
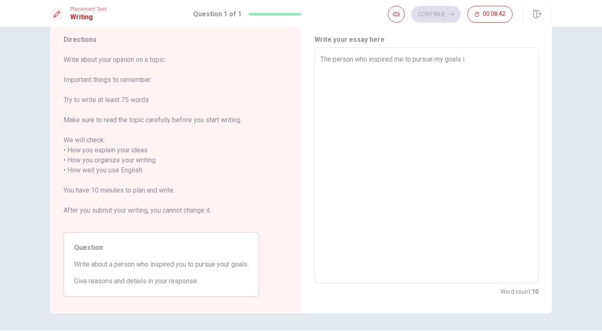
type textarea "The person who inspired me to pursue my goals"
type textarea "x"
type textarea "The person who inspired me to pursue my goals o"
type textarea "x"
type textarea "The person who inspired me to pursue my goals"
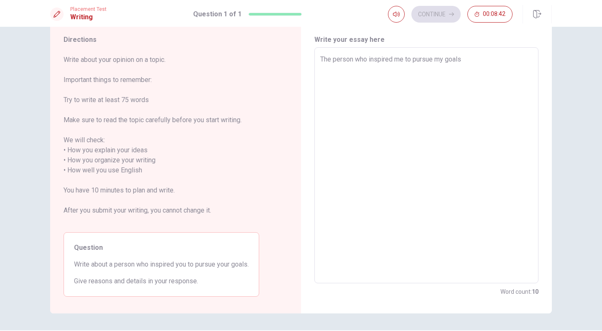
type textarea "x"
type textarea "The person who inspired me to pursue my goals i"
type textarea "x"
type textarea "The person who inspired me to pursue my goals is"
type textarea "x"
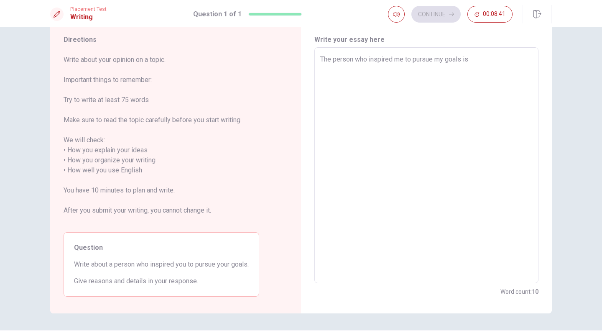
type textarea "The person who inspired me to pursue my goals is"
type textarea "x"
type textarea "The person who inspired me to pursue my goals is m"
type textarea "x"
type textarea "The person who inspired me to pursue my goals is my"
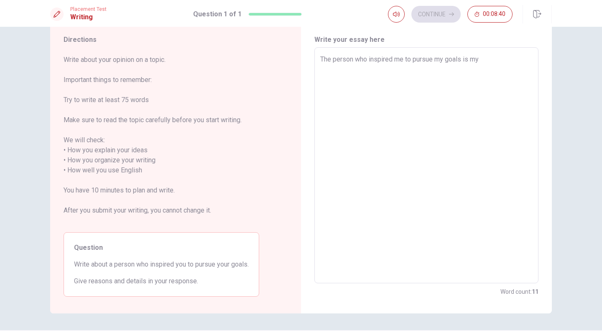
type textarea "x"
type textarea "The person who inspired me to pursue my goals is my"
type textarea "x"
type textarea "The person who inspired me to pursue my goals is my p"
type textarea "x"
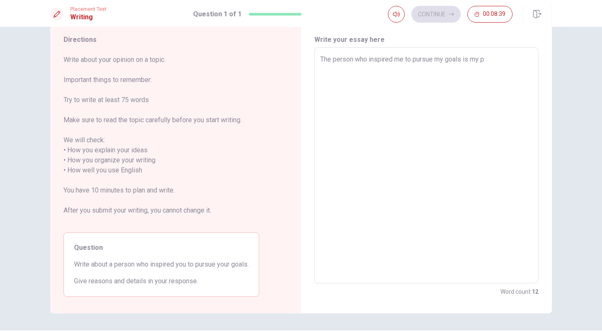
type textarea "The person who inspired me to pursue my goals is my pa"
type textarea "x"
type textarea "The person who inspired me to pursue my goals is my par"
type textarea "x"
type textarea "The person who inspired me to pursue my goals is my pare"
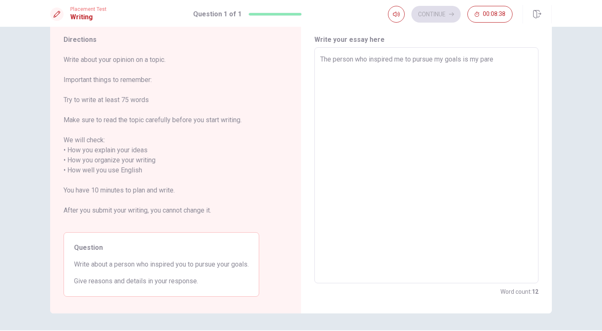
type textarea "x"
type textarea "The person who inspired me to pursue my goals is my paren"
type textarea "x"
type textarea "The person who inspired me to pursue my goals is my parent"
type textarea "x"
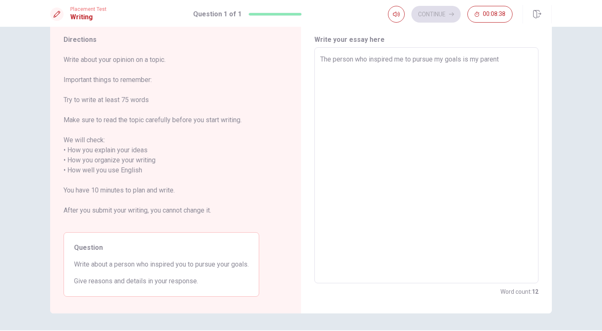
type textarea "The person who inspired me to pursue my goals is my parents"
type textarea "x"
type textarea "The person who inspired me to pursue my goals is my parents."
type textarea "x"
type textarea "The person who inspired me to pursue my goals is my parents."
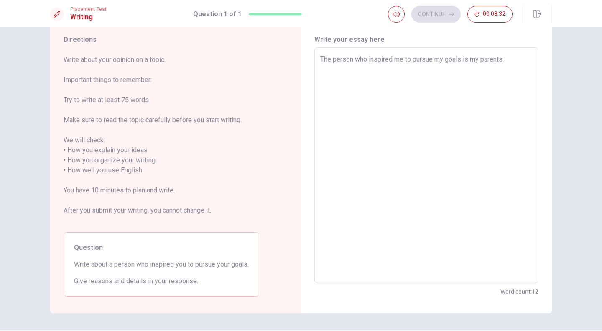
type textarea "x"
type textarea "The person who inspired me to pursue my goals is my parents. i"
type textarea "x"
type textarea "The person who inspired me to pursue my goals is my parents. i"
type textarea "x"
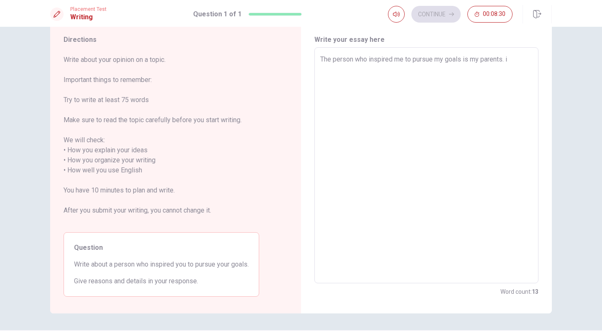
type textarea "The person who inspired me to pursue my goals is my parents. i"
type textarea "x"
type textarea "The person who inspired me to pursue my goals is my parents."
type textarea "x"
type textarea "The person who inspired me to pursue my goals is my parents."
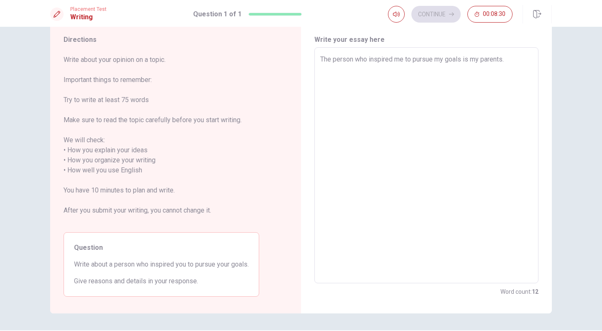
type textarea "x"
type textarea "The person who inspired me to pursue my goals is my parents."
type textarea "x"
type textarea "The person who inspired me to pursue my goals is my parents. W"
type textarea "x"
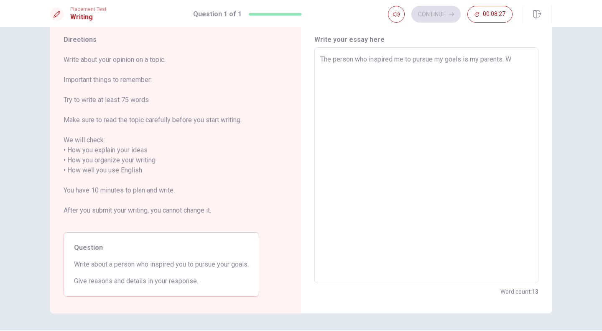
type textarea "The person who inspired me to pursue my goals is my parents. Wh"
type textarea "x"
type textarea "The person who inspired me to pursue my goals is my parents. Whn"
type textarea "x"
type textarea "The person who inspired me to pursue my goals is my parents. Whn"
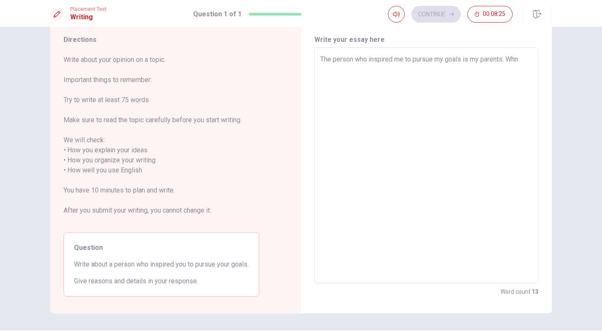
type textarea "x"
type textarea "The person who inspired me to pursue my goals is my parents. Whn"
type textarea "x"
type textarea "The person who inspired me to pursue my goals is my parents. Wh"
type textarea "x"
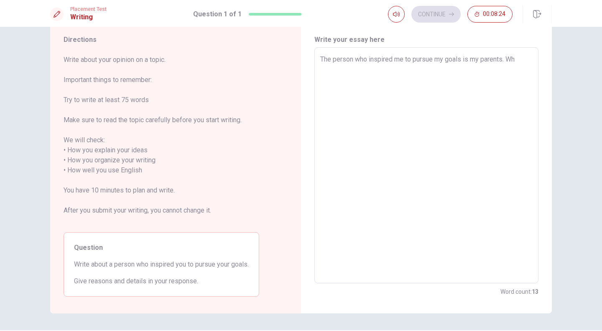
type textarea "The person who inspired me to pursue my goals is my parents. Wh"
type textarea "x"
type textarea "The person who inspired me to pursue my goals is my parents. Wh"
type textarea "x"
type textarea "The person who inspired me to pursue my goals is my parents. Whe"
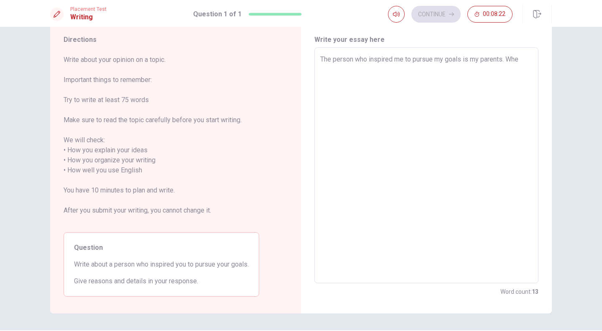
type textarea "x"
type textarea "The person who inspired me to pursue my goals is my parents. When"
click at [503, 57] on textarea "The person who inspired me to pursue my goals is my parents. When" at bounding box center [426, 165] width 212 height 222
type textarea "x"
type textarea "The person who inspired me to pursue my goals is my parents. When"
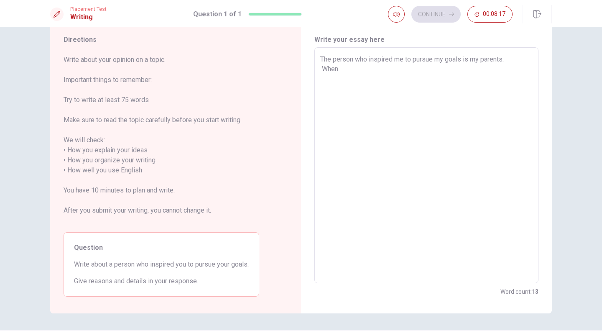
click at [384, 64] on textarea "The person who inspired me to pursue my goals is my parents. When" at bounding box center [426, 165] width 212 height 222
click at [351, 64] on textarea "The person who inspired me to pursue my goals is my parents. When" at bounding box center [426, 165] width 212 height 222
click at [346, 66] on textarea "The person who inspired me to pursue my goals is my parents. When" at bounding box center [426, 165] width 212 height 222
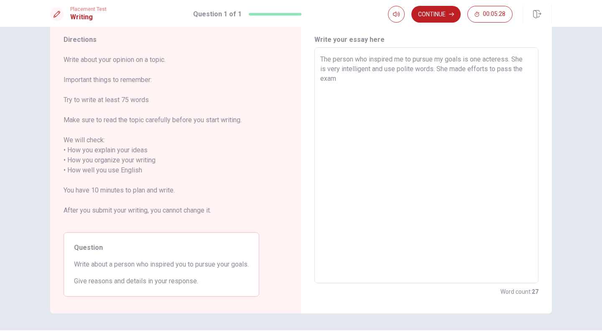
click at [467, 70] on textarea "The person who inspired me to pursue my goals is one acteress. She is very inte…" at bounding box center [426, 165] width 212 height 222
drag, startPoint x: 395, startPoint y: 80, endPoint x: 390, endPoint y: 81, distance: 5.6
click at [390, 81] on textarea "The person who inspired me to pursue my goals is one acteress. She is very inte…" at bounding box center [426, 165] width 212 height 222
click at [399, 76] on textarea "The person who inspired me to pursue my goals is one acteress. She is very inte…" at bounding box center [426, 165] width 212 height 222
click at [420, 76] on textarea "The person who inspired me to pursue my goals is one acteress. She is very inte…" at bounding box center [426, 165] width 212 height 222
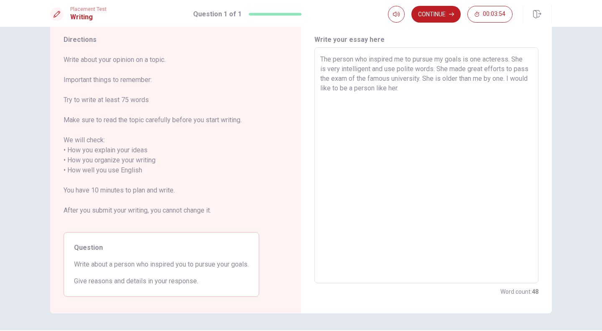
click at [420, 76] on textarea "The person who inspired me to pursue my goals is one acteress. She is very inte…" at bounding box center [426, 165] width 212 height 222
click at [511, 87] on textarea "The person who inspired me to pursue my goals is one acteress. She is very inte…" at bounding box center [426, 165] width 212 height 222
click at [514, 87] on textarea "The person who inspired me to pursue my goals is one acteress. She is very inte…" at bounding box center [426, 165] width 212 height 222
click at [513, 87] on textarea "The person who inspired me to pursue my goals is one acteress. She is very inte…" at bounding box center [426, 165] width 212 height 222
click at [341, 106] on textarea "The person who inspired me to pursue my goals is one acteress. She is very inte…" at bounding box center [426, 165] width 212 height 222
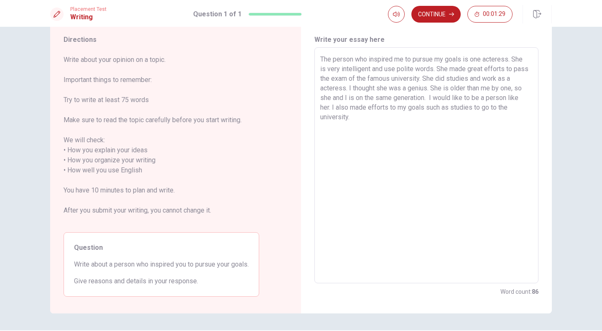
click at [364, 118] on textarea "The person who inspired me to pursue my goals is one acteress. She is very inte…" at bounding box center [426, 165] width 212 height 222
click at [467, 57] on textarea "The person who inspired me to pursue my goals is one acteress. She is very inte…" at bounding box center [426, 165] width 212 height 222
click at [469, 59] on textarea "The person who inspired me to pursue my goals wqs one acteress. She is very int…" at bounding box center [426, 165] width 212 height 222
click at [351, 100] on textarea "The person who inspired me to pursue my goals was one acteress. She is very int…" at bounding box center [426, 165] width 212 height 222
click at [386, 115] on textarea "The person who inspired me to pursue my goals was one acteress. She is very int…" at bounding box center [426, 165] width 212 height 222
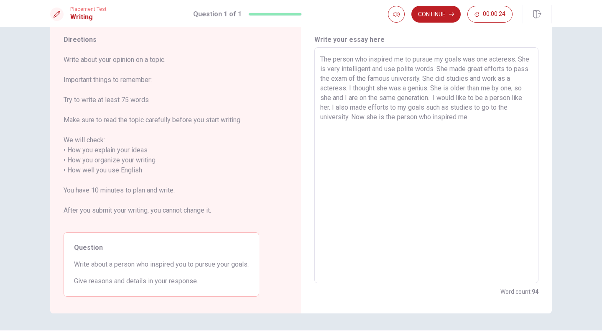
click at [364, 115] on textarea "The person who inspired me to pursue my goals was one acteress. She is very int…" at bounding box center [426, 165] width 212 height 222
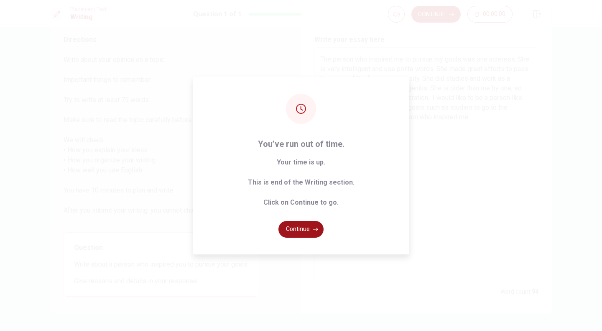
click at [313, 229] on icon "button" at bounding box center [315, 229] width 5 height 5
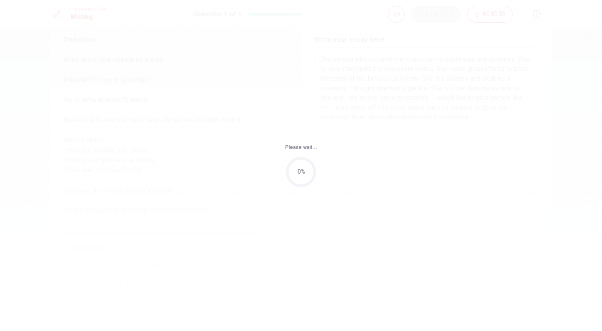
scroll to position [0, 0]
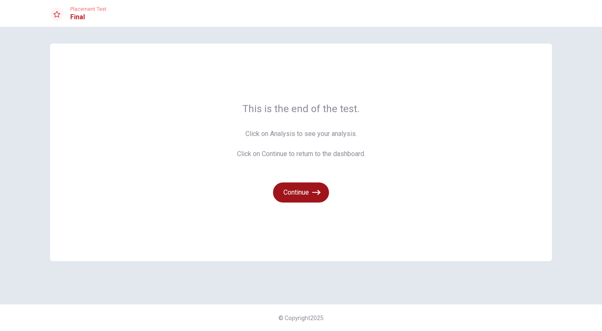
click at [292, 197] on button "Continue" at bounding box center [301, 192] width 56 height 20
